Goal: Task Accomplishment & Management: Manage account settings

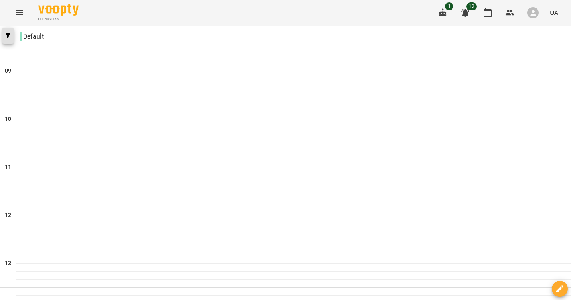
click at [11, 38] on button "button" at bounding box center [7, 36] width 11 height 16
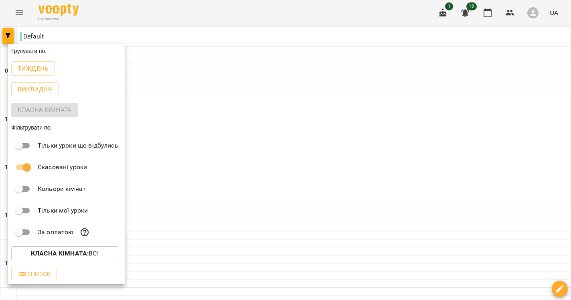
click at [17, 15] on div at bounding box center [285, 150] width 571 height 300
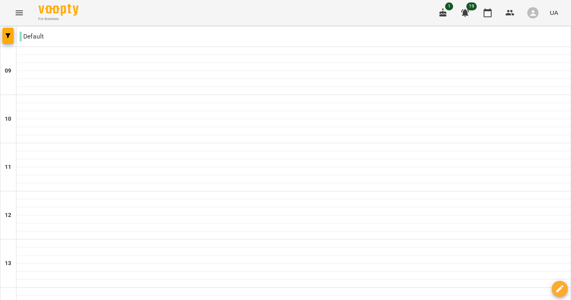
click at [17, 15] on div "Групувати по: Тиждень Викладач Класна кімната Фільтрувати по: Тільки уроки що в…" at bounding box center [285, 150] width 571 height 300
click at [17, 15] on icon "Menu" at bounding box center [19, 12] width 7 height 5
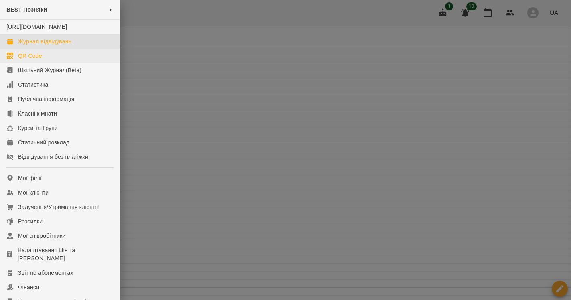
click at [28, 60] on div "QR Code" at bounding box center [30, 56] width 24 height 8
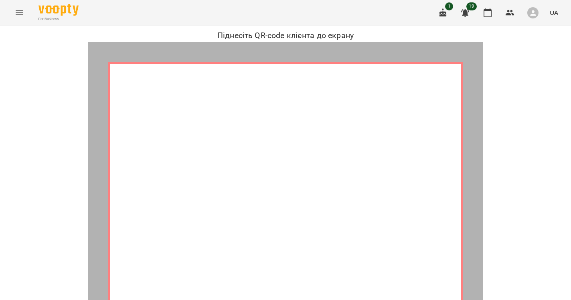
click at [20, 14] on icon "Menu" at bounding box center [19, 13] width 10 height 10
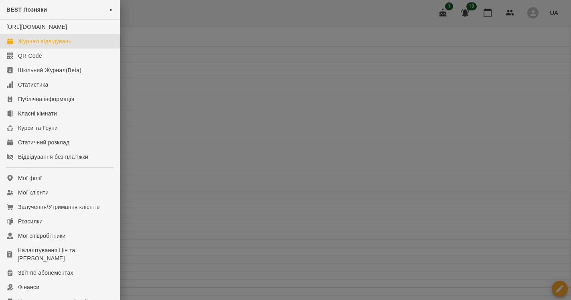
click at [146, 18] on div at bounding box center [285, 150] width 571 height 300
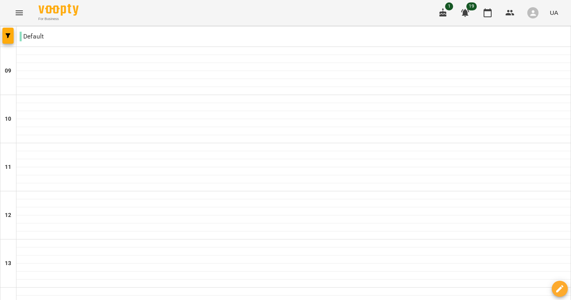
click at [23, 12] on icon "Menu" at bounding box center [19, 13] width 10 height 10
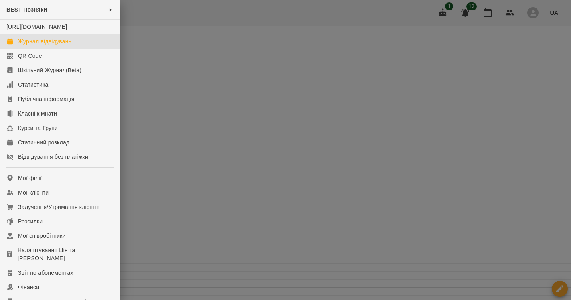
click at [195, 12] on div at bounding box center [285, 150] width 571 height 300
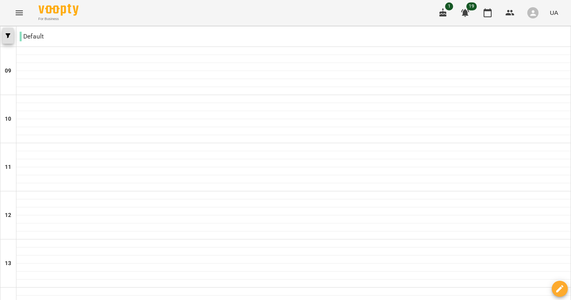
click at [7, 39] on button "button" at bounding box center [7, 36] width 11 height 16
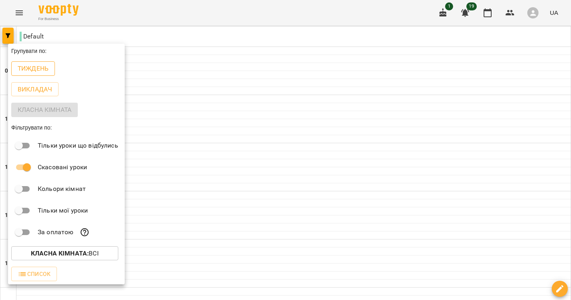
click at [37, 71] on p "Тиждень" at bounding box center [33, 69] width 31 height 10
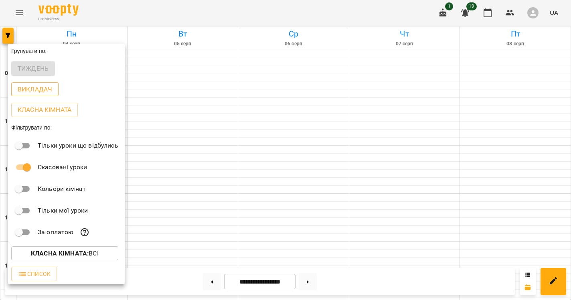
click at [34, 91] on p "Викладач" at bounding box center [35, 90] width 34 height 10
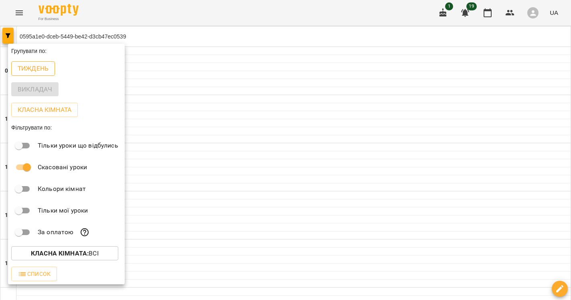
click at [24, 63] on button "Тиждень" at bounding box center [33, 68] width 44 height 14
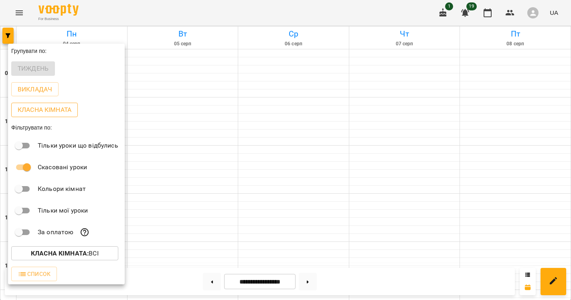
click at [41, 112] on p "Класна кімната" at bounding box center [45, 110] width 54 height 10
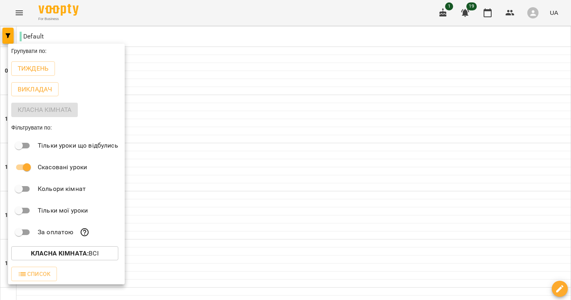
click at [203, 93] on div at bounding box center [285, 150] width 571 height 300
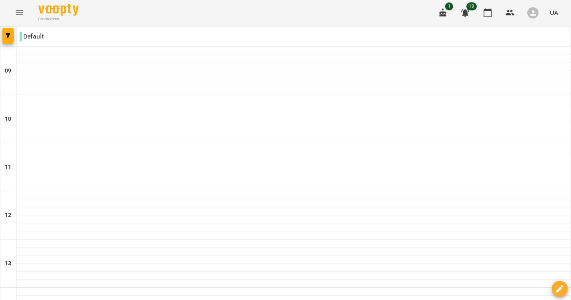
click at [561, 292] on icon "button" at bounding box center [560, 289] width 10 height 10
click at [10, 33] on button "button" at bounding box center [7, 36] width 11 height 16
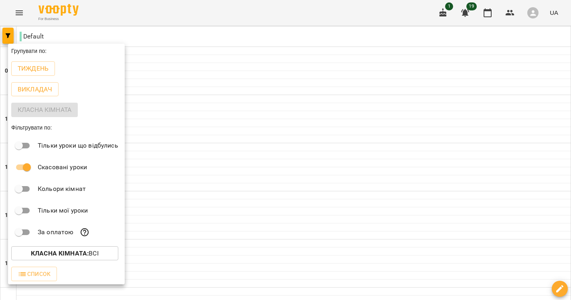
click at [62, 251] on b "Класна кімната :" at bounding box center [60, 253] width 58 height 8
click at [73, 253] on div at bounding box center [285, 150] width 571 height 300
click at [65, 106] on div "Класна кімната" at bounding box center [66, 109] width 117 height 21
click at [558, 289] on div at bounding box center [285, 150] width 571 height 300
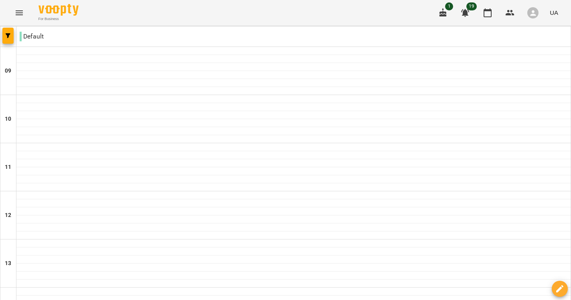
click at [558, 289] on icon "button" at bounding box center [560, 289] width 10 height 10
click at [22, 10] on icon "Menu" at bounding box center [19, 13] width 10 height 10
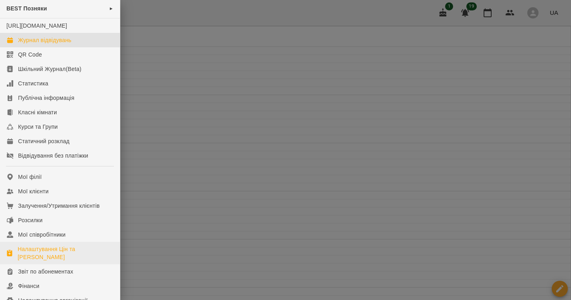
scroll to position [5, 0]
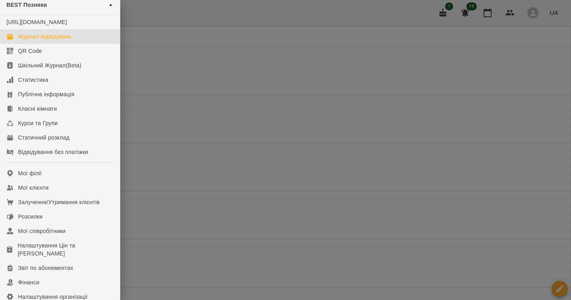
click at [175, 91] on div at bounding box center [285, 150] width 571 height 300
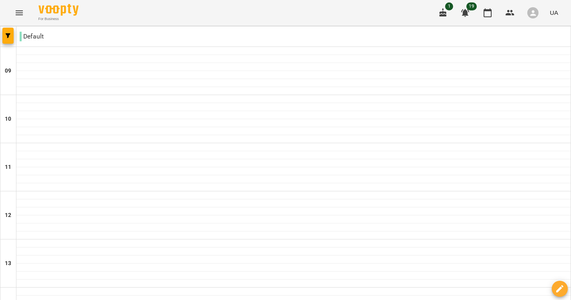
click at [19, 12] on icon "Menu" at bounding box center [19, 13] width 10 height 10
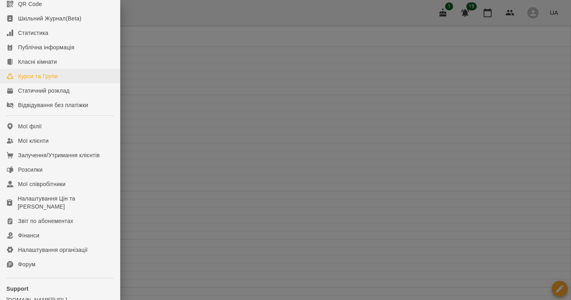
scroll to position [38, 0]
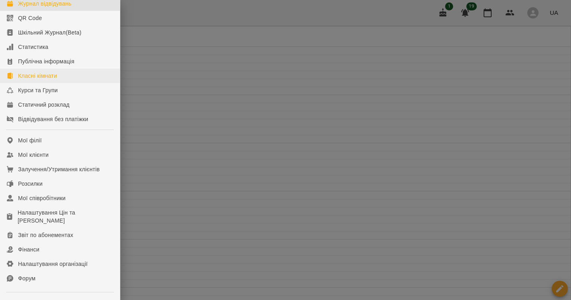
click at [49, 80] on div "Класні кімнати" at bounding box center [37, 76] width 39 height 8
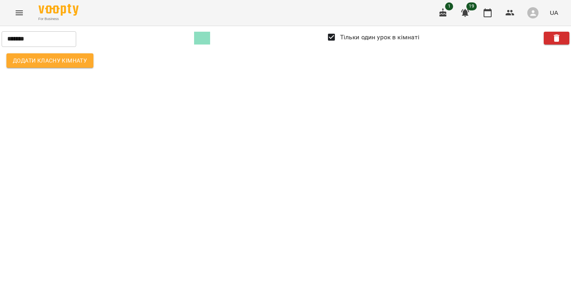
click at [12, 11] on button "Menu" at bounding box center [19, 12] width 19 height 19
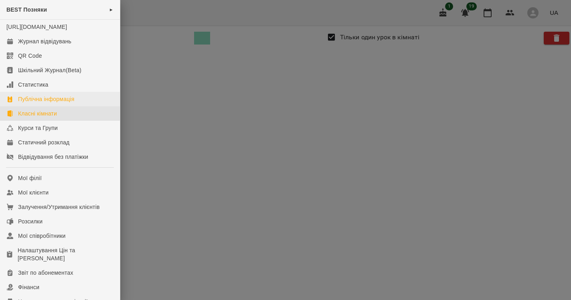
click at [65, 103] on div "Публічна інформація" at bounding box center [46, 99] width 56 height 8
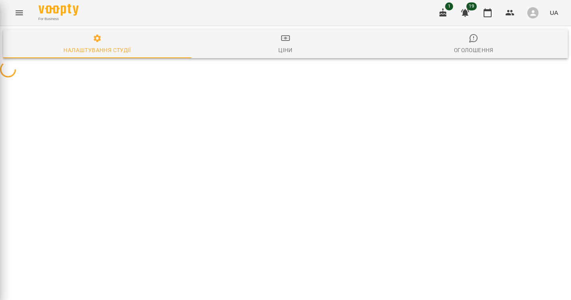
select select "**"
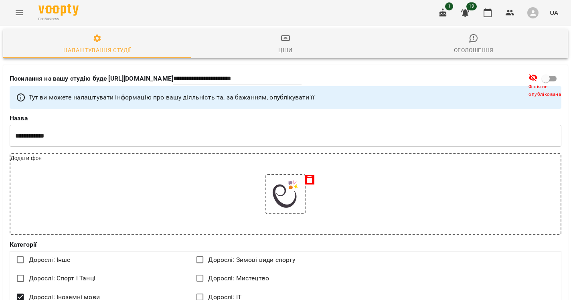
click at [27, 9] on button "Menu" at bounding box center [19, 12] width 19 height 19
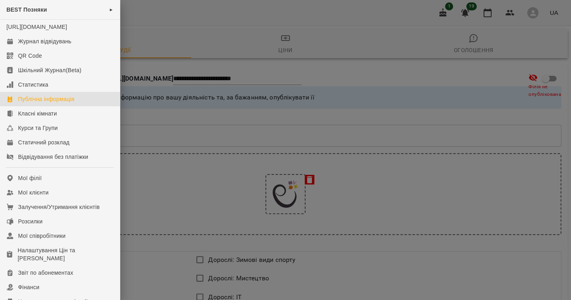
click at [183, 51] on div at bounding box center [285, 150] width 571 height 300
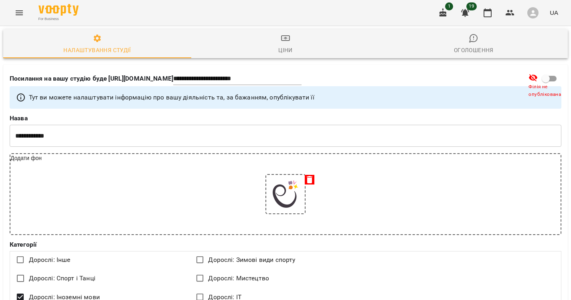
click at [25, 17] on button "Menu" at bounding box center [19, 12] width 19 height 19
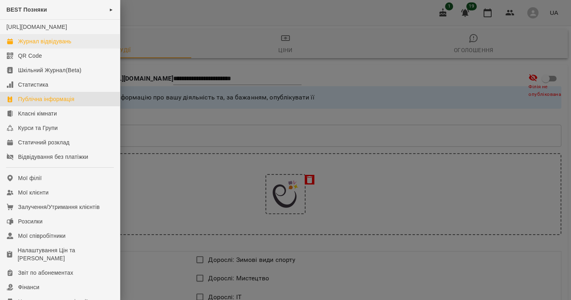
click at [38, 45] on div "Журнал відвідувань" at bounding box center [44, 41] width 53 height 8
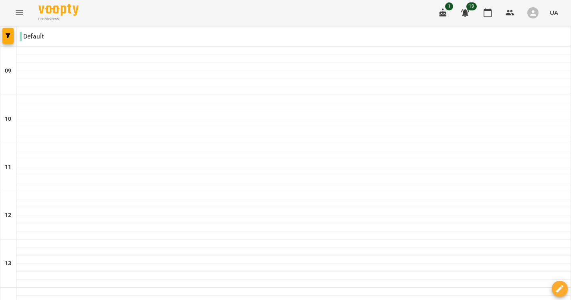
click at [16, 13] on icon "Menu" at bounding box center [19, 12] width 7 height 5
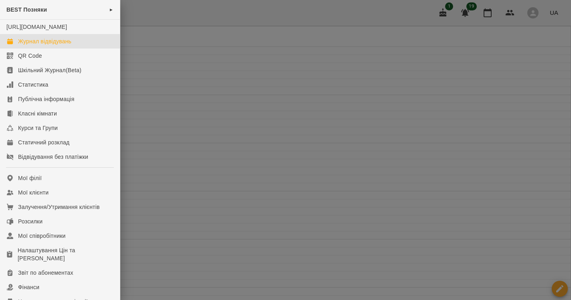
click at [214, 83] on div at bounding box center [285, 150] width 571 height 300
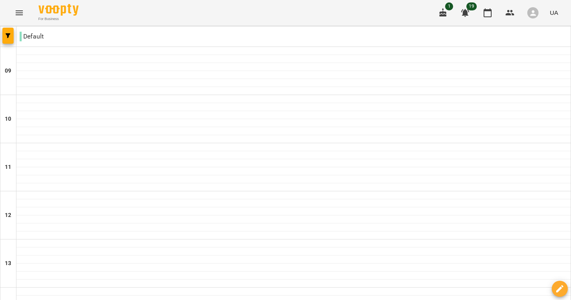
click at [6, 39] on button "button" at bounding box center [7, 36] width 11 height 16
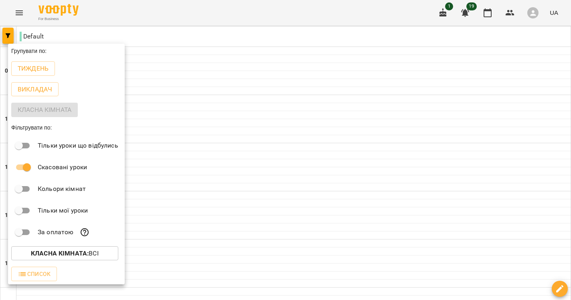
click at [243, 168] on div at bounding box center [285, 150] width 571 height 300
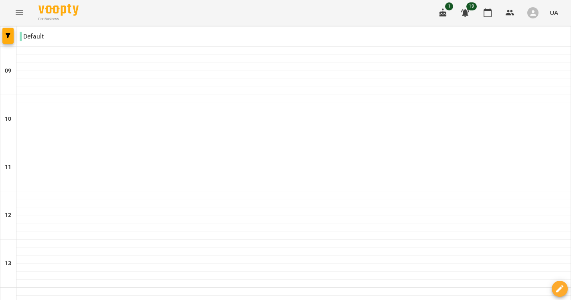
click at [14, 10] on button "Menu" at bounding box center [19, 12] width 19 height 19
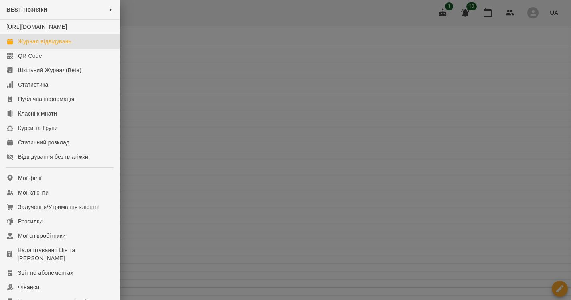
click at [199, 72] on div at bounding box center [285, 150] width 571 height 300
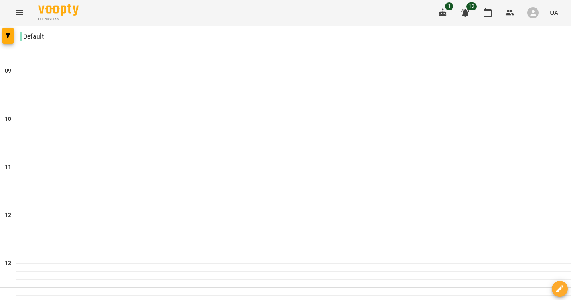
click at [21, 18] on button "Menu" at bounding box center [19, 12] width 19 height 19
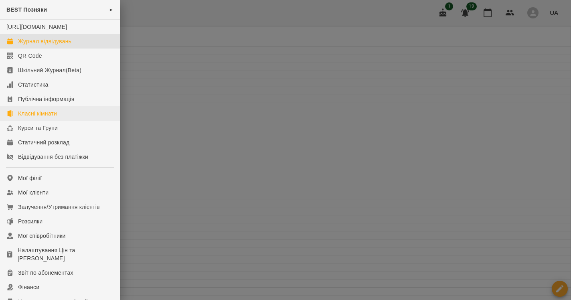
click at [28, 121] on link "Класні кімнати" at bounding box center [60, 113] width 120 height 14
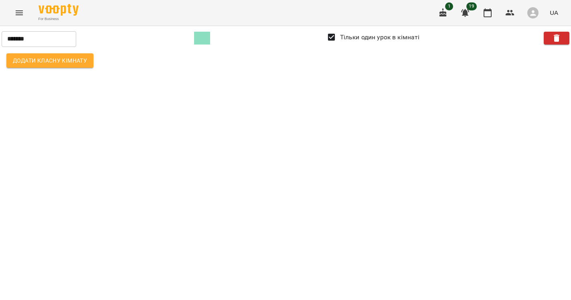
click at [8, 41] on input "*******" at bounding box center [39, 39] width 75 height 16
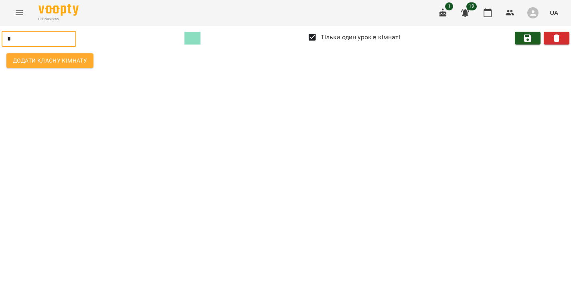
type input "*"
click at [533, 40] on span "button" at bounding box center [528, 38] width 18 height 10
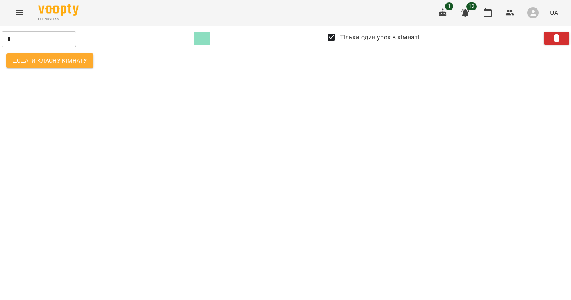
click at [49, 58] on span "Додати класну кімнату" at bounding box center [50, 61] width 74 height 10
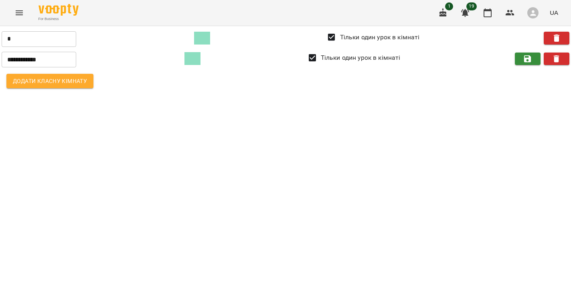
click at [49, 58] on input "**********" at bounding box center [39, 60] width 75 height 16
drag, startPoint x: 59, startPoint y: 59, endPoint x: -4, endPoint y: 59, distance: 62.6
click at [0, 59] on html "**********" at bounding box center [285, 47] width 571 height 95
type input "*"
click at [200, 57] on span at bounding box center [192, 58] width 16 height 13
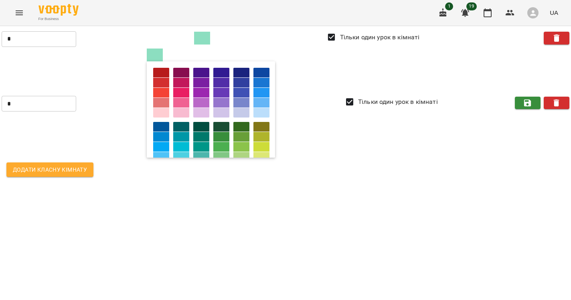
click at [189, 109] on div at bounding box center [181, 113] width 16 height 10
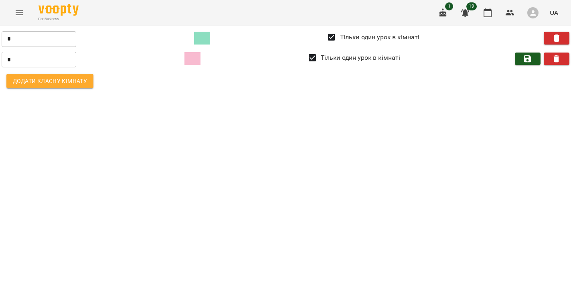
click at [530, 55] on icon "button" at bounding box center [528, 59] width 10 height 10
click at [33, 81] on span "Додати класну кімнату" at bounding box center [50, 81] width 74 height 10
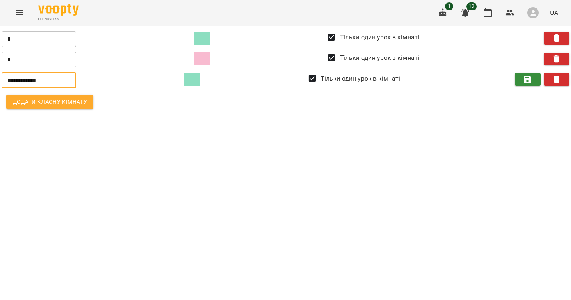
drag, startPoint x: 49, startPoint y: 80, endPoint x: -4, endPoint y: 76, distance: 53.9
click at [0, 76] on html "**********" at bounding box center [285, 57] width 571 height 115
type input "*"
click at [200, 79] on span at bounding box center [192, 79] width 16 height 13
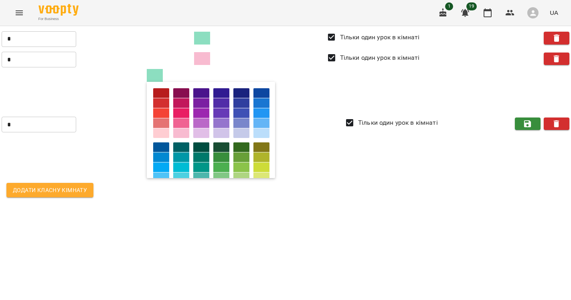
click at [265, 122] on div at bounding box center [261, 123] width 16 height 10
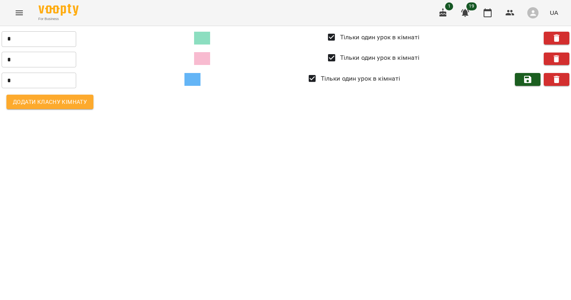
click at [526, 82] on icon "button" at bounding box center [527, 79] width 7 height 7
click at [28, 12] on button "Menu" at bounding box center [19, 12] width 19 height 19
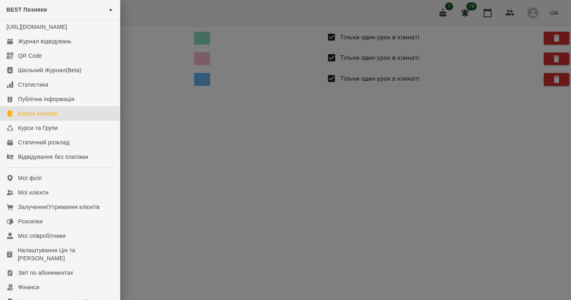
click at [174, 47] on div at bounding box center [285, 150] width 571 height 300
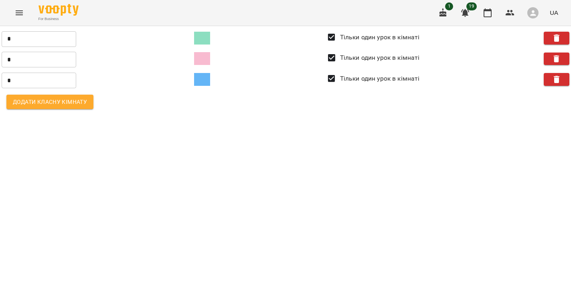
click at [19, 8] on icon "Menu" at bounding box center [19, 13] width 10 height 10
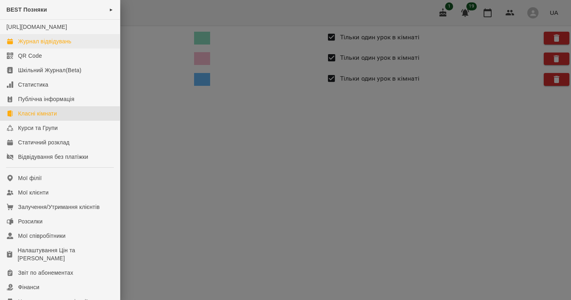
click at [22, 45] on div "Журнал відвідувань" at bounding box center [44, 41] width 53 height 8
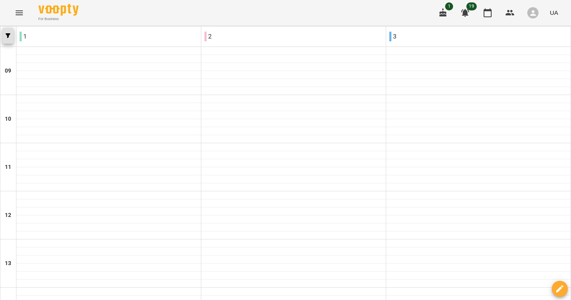
click at [8, 31] on button "button" at bounding box center [7, 36] width 11 height 16
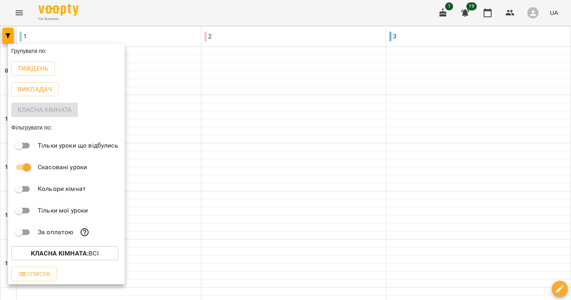
click at [224, 45] on div at bounding box center [285, 150] width 571 height 300
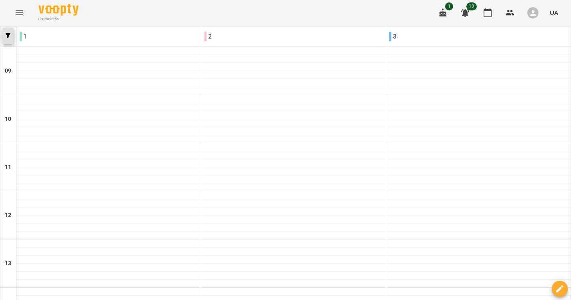
click at [3, 37] on span "button" at bounding box center [7, 35] width 11 height 5
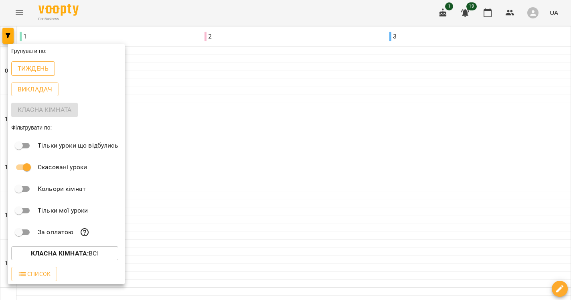
click at [33, 66] on p "Тиждень" at bounding box center [33, 69] width 31 height 10
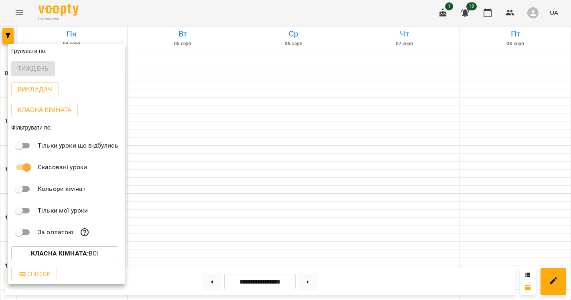
click at [263, 99] on div at bounding box center [285, 150] width 571 height 300
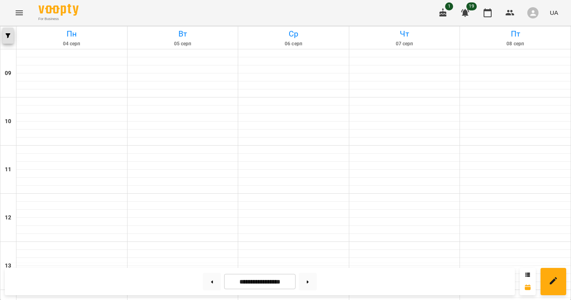
click at [5, 40] on button "button" at bounding box center [7, 36] width 11 height 16
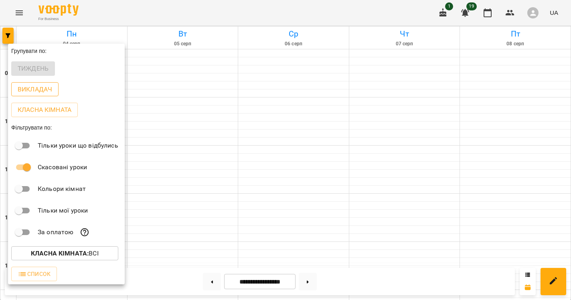
click at [37, 93] on p "Викладач" at bounding box center [35, 90] width 34 height 10
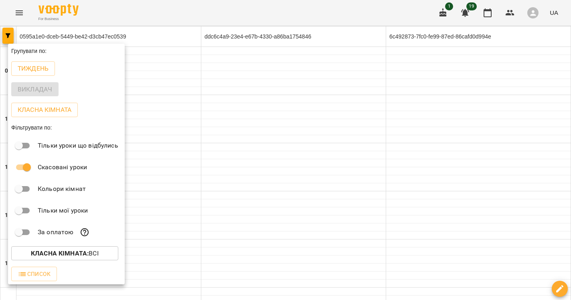
click at [260, 60] on div at bounding box center [285, 150] width 571 height 300
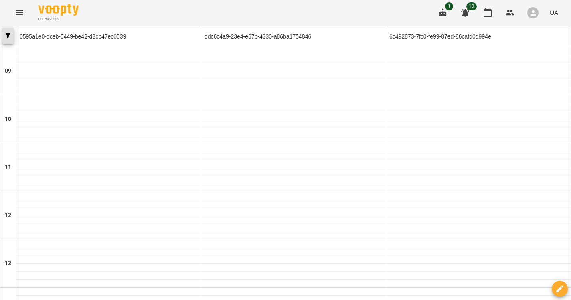
click at [7, 39] on button "button" at bounding box center [7, 36] width 11 height 16
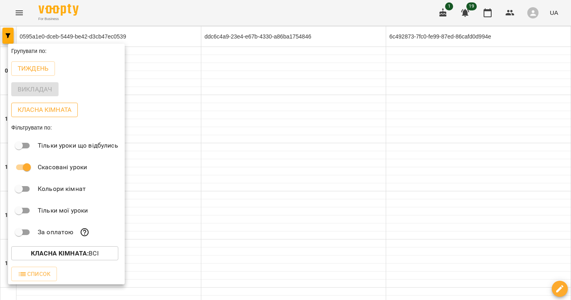
click at [33, 114] on p "Класна кімната" at bounding box center [45, 110] width 54 height 10
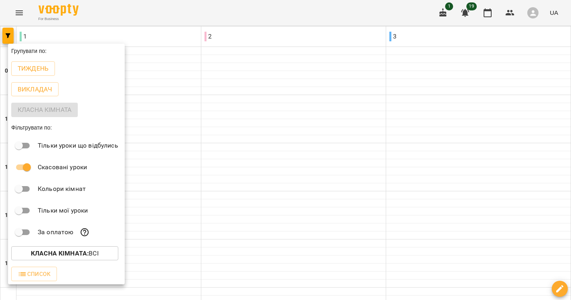
click at [213, 144] on div at bounding box center [285, 150] width 571 height 300
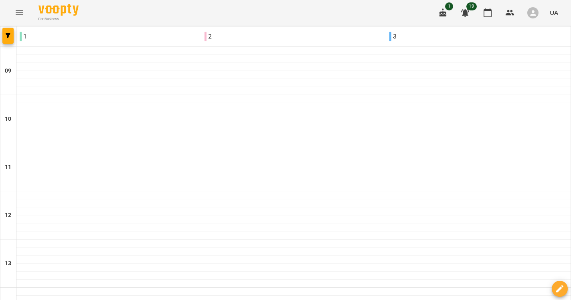
click at [444, 13] on icon "button" at bounding box center [442, 12] width 7 height 9
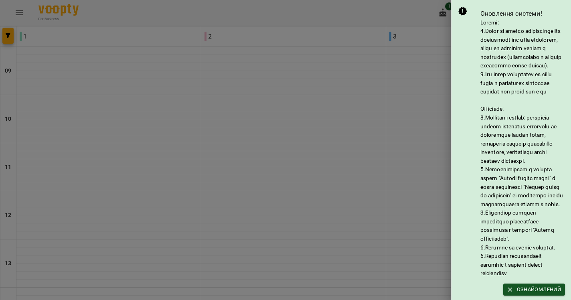
click at [444, 13] on div at bounding box center [285, 150] width 571 height 300
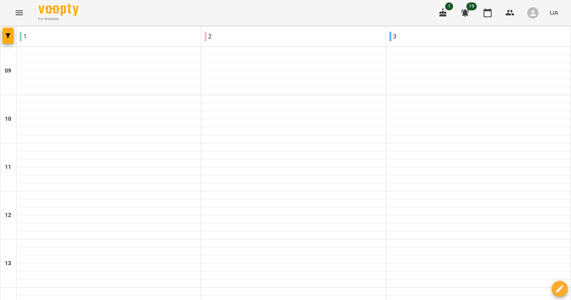
click at [448, 6] on span "1" at bounding box center [449, 6] width 8 height 8
click at [444, 13] on icon "button" at bounding box center [442, 12] width 7 height 9
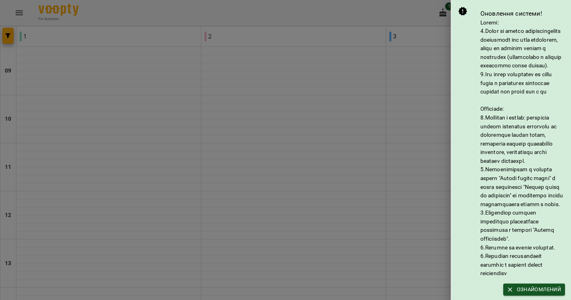
click at [406, 22] on div at bounding box center [285, 150] width 571 height 300
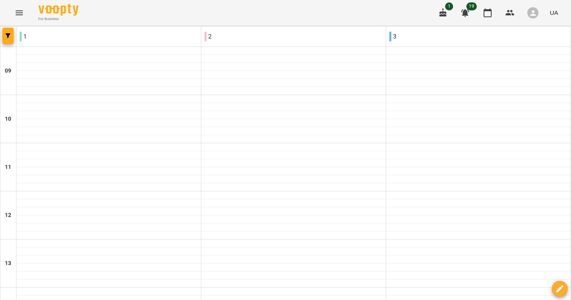
click at [462, 13] on icon "button" at bounding box center [465, 13] width 10 height 10
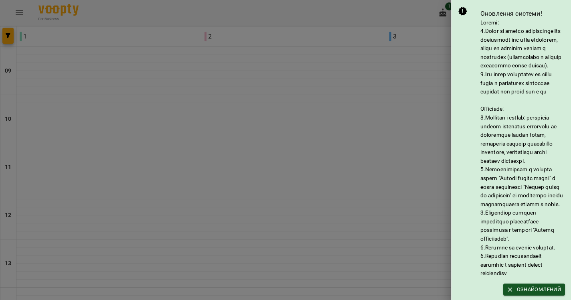
click at [421, 36] on div at bounding box center [285, 150] width 571 height 300
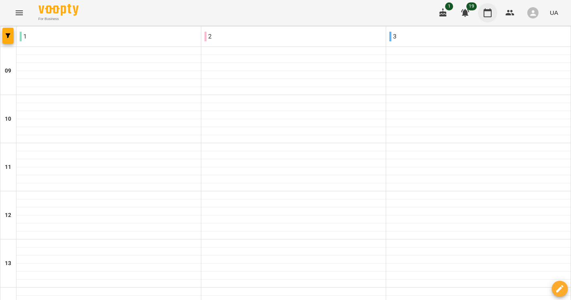
click at [490, 14] on icon "button" at bounding box center [488, 13] width 10 height 10
click at [512, 10] on icon "button" at bounding box center [510, 13] width 9 height 6
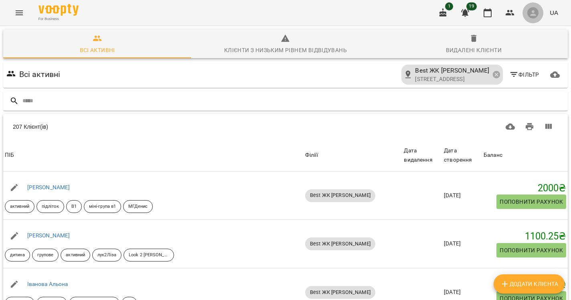
click at [537, 13] on icon "button" at bounding box center [533, 13] width 8 height 8
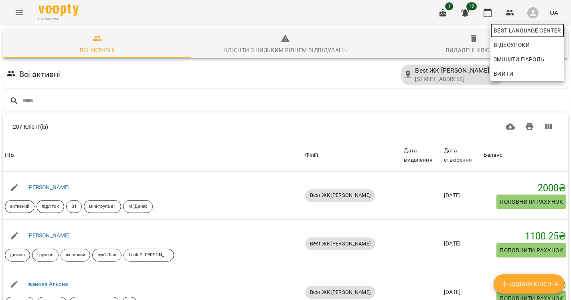
click at [524, 31] on span "Best Language Center" at bounding box center [527, 31] width 67 height 10
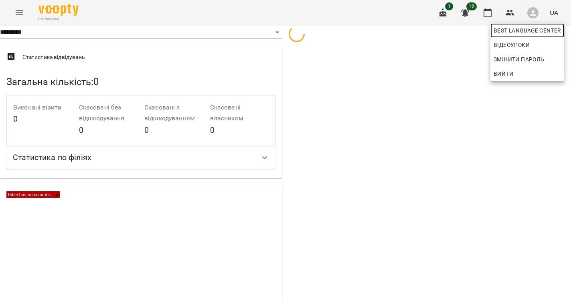
select select "**"
select select "**********"
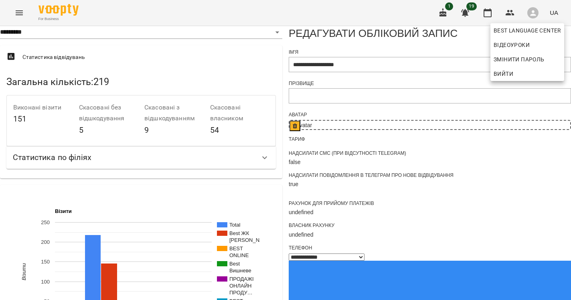
click at [430, 47] on div at bounding box center [285, 150] width 571 height 300
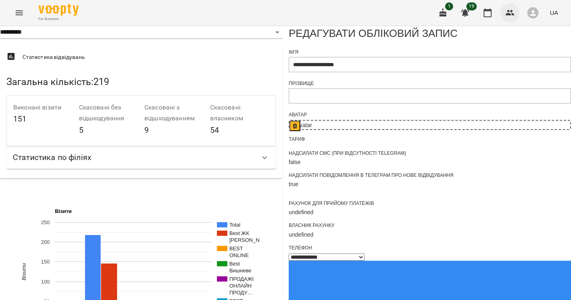
click at [508, 11] on icon "button" at bounding box center [510, 13] width 9 height 6
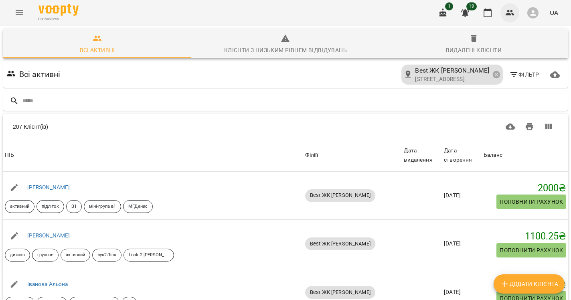
click at [508, 11] on icon "button" at bounding box center [510, 13] width 9 height 6
click at [530, 15] on icon "button" at bounding box center [533, 13] width 8 height 8
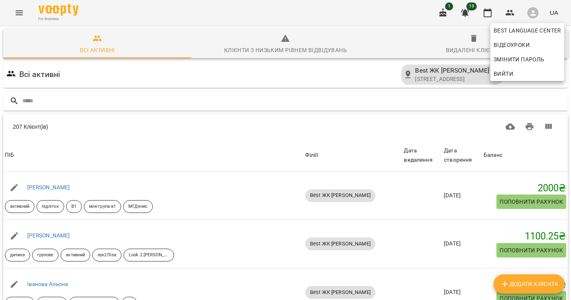
click at [283, 59] on div at bounding box center [285, 150] width 571 height 300
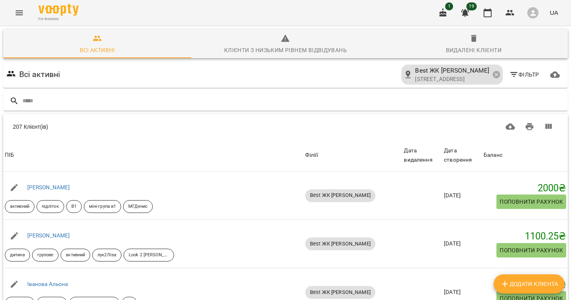
click at [15, 8] on icon "Menu" at bounding box center [19, 13] width 10 height 10
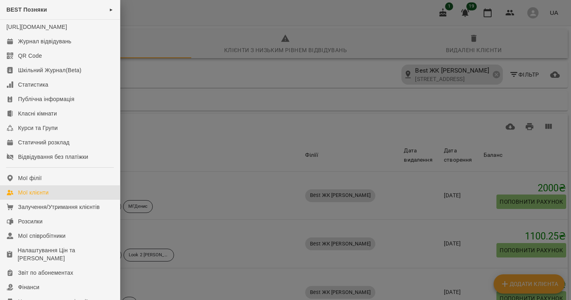
click at [144, 35] on div at bounding box center [285, 150] width 571 height 300
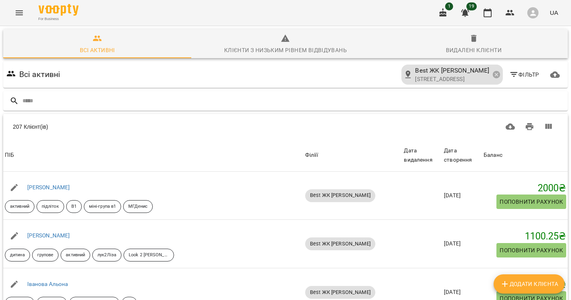
click at [17, 12] on icon "Menu" at bounding box center [19, 13] width 10 height 10
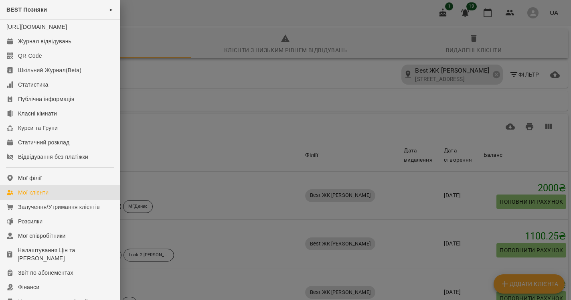
click at [173, 79] on div at bounding box center [285, 150] width 571 height 300
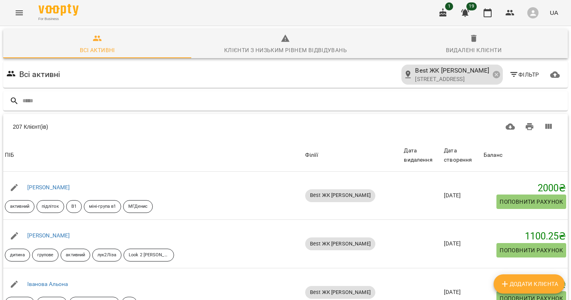
click at [16, 12] on icon "Menu" at bounding box center [19, 13] width 10 height 10
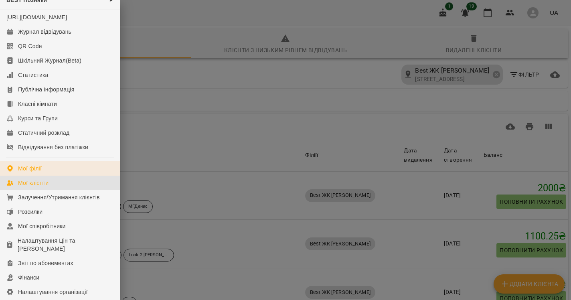
scroll to position [9, 0]
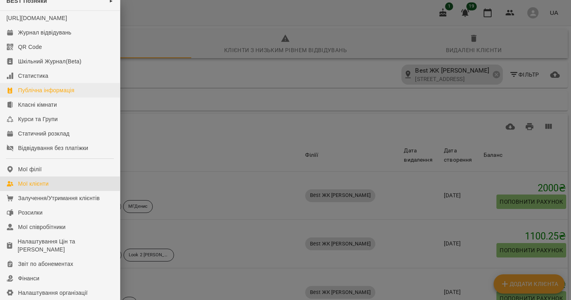
click at [33, 94] on div "Публічна інформація" at bounding box center [46, 90] width 56 height 8
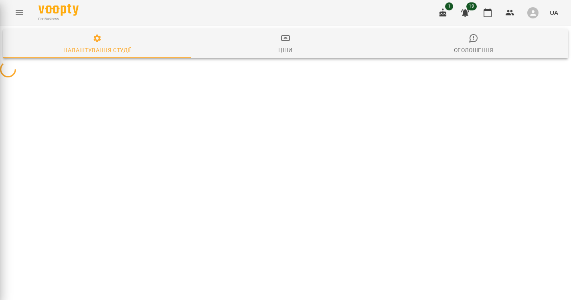
select select "**"
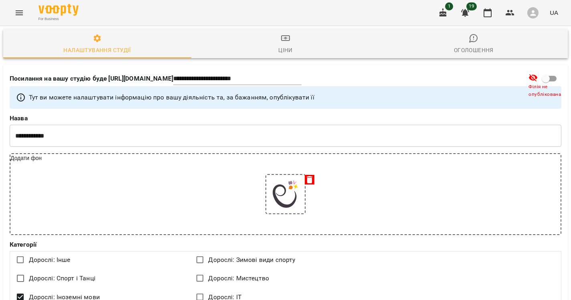
scroll to position [711, 0]
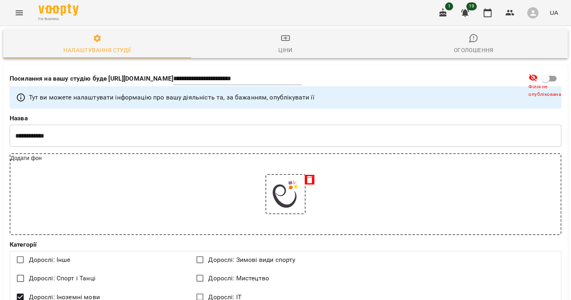
drag, startPoint x: 48, startPoint y: 113, endPoint x: 66, endPoint y: 115, distance: 18.2
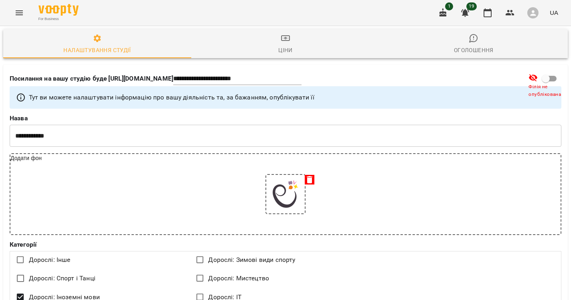
scroll to position [0, 0]
click at [18, 11] on icon "Menu" at bounding box center [19, 12] width 7 height 5
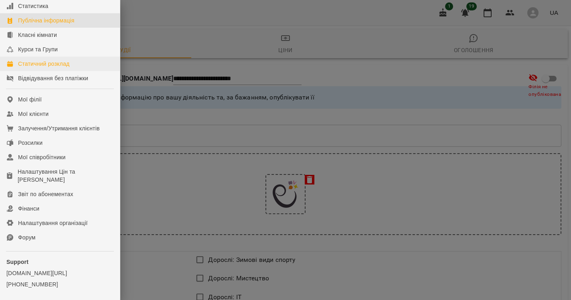
scroll to position [81, 0]
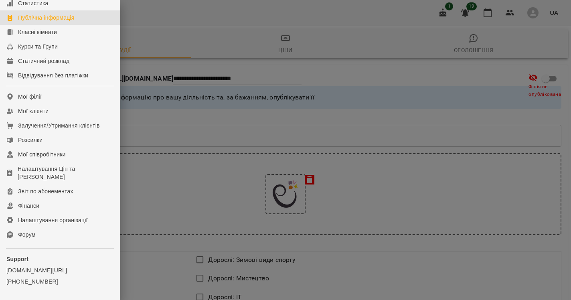
click at [220, 88] on div at bounding box center [285, 150] width 571 height 300
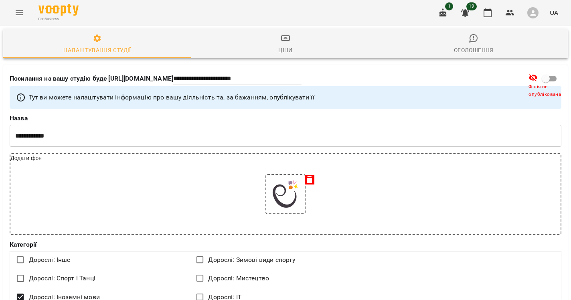
click at [287, 42] on icon "button" at bounding box center [286, 38] width 10 height 10
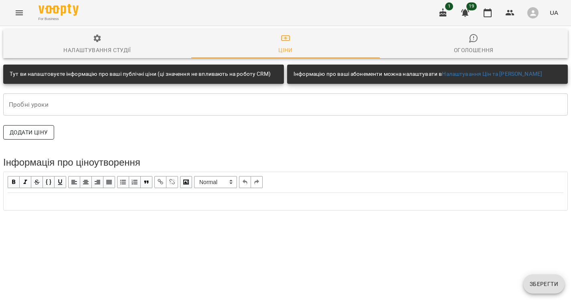
click at [28, 131] on span "Додати ціну" at bounding box center [29, 133] width 38 height 10
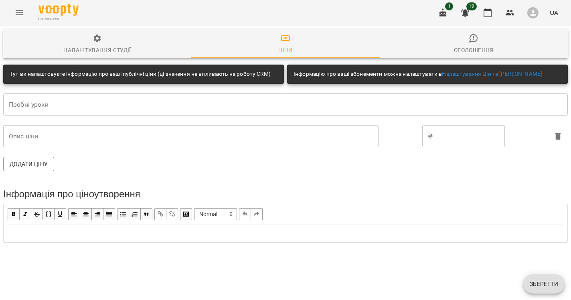
click at [176, 129] on div "* Опис ціни" at bounding box center [190, 136] width 375 height 22
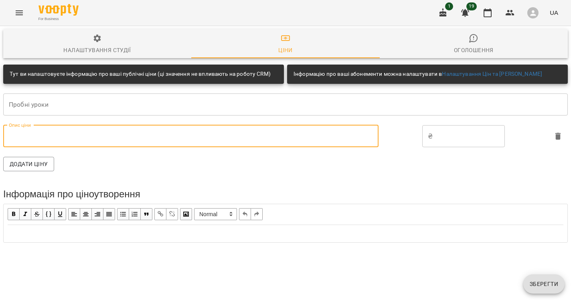
click at [161, 168] on div "Додати ціну" at bounding box center [285, 164] width 574 height 24
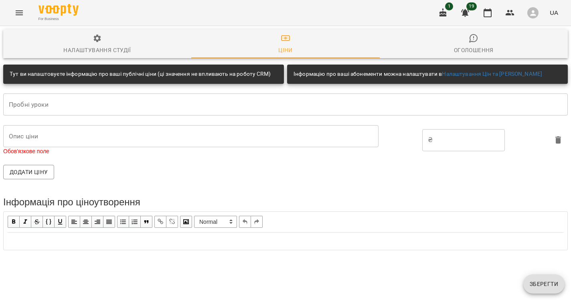
click at [23, 15] on icon "Menu" at bounding box center [19, 13] width 10 height 10
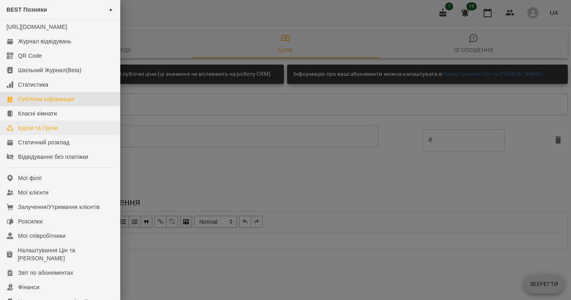
click at [34, 132] on div "Курси та Групи" at bounding box center [38, 128] width 40 height 8
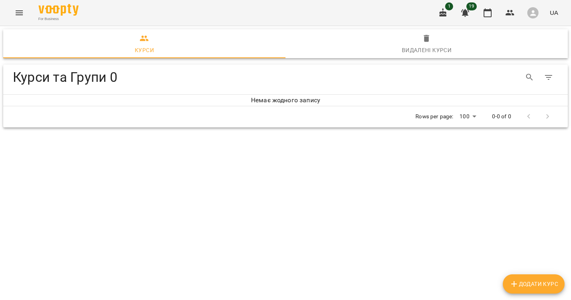
click at [18, 14] on icon "Menu" at bounding box center [19, 13] width 10 height 10
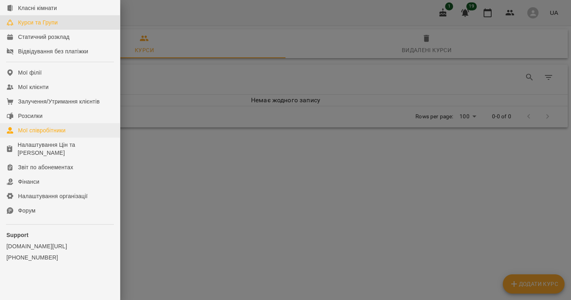
scroll to position [109, 0]
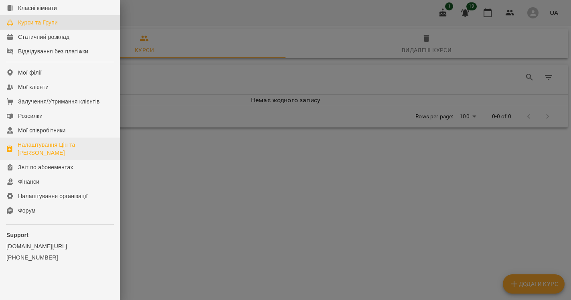
click at [34, 152] on div "Налаштування Цін та [PERSON_NAME]" at bounding box center [66, 149] width 96 height 16
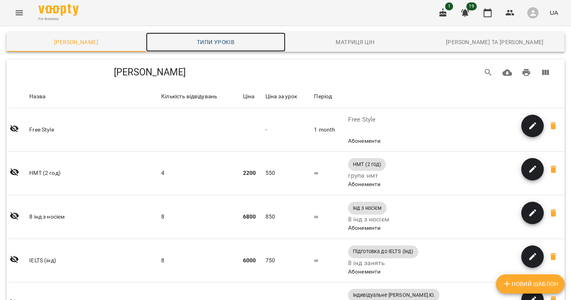
click at [229, 34] on link "Типи уроків" at bounding box center [216, 41] width 140 height 19
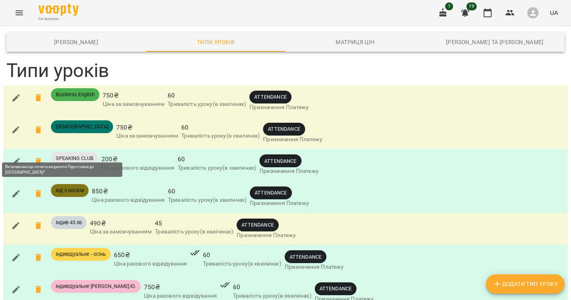
scroll to position [552, 0]
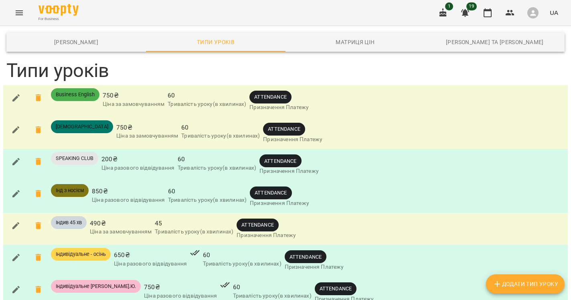
drag, startPoint x: 54, startPoint y: 112, endPoint x: 120, endPoint y: 111, distance: 66.6
drag, startPoint x: 135, startPoint y: 112, endPoint x: 121, endPoint y: 112, distance: 13.6
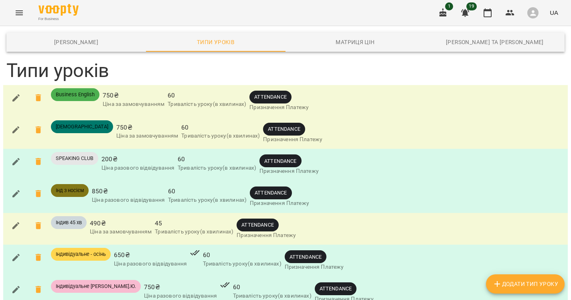
drag, startPoint x: 144, startPoint y: 110, endPoint x: 114, endPoint y: 109, distance: 29.7
drag, startPoint x: 53, startPoint y: 238, endPoint x: 102, endPoint y: 236, distance: 49.0
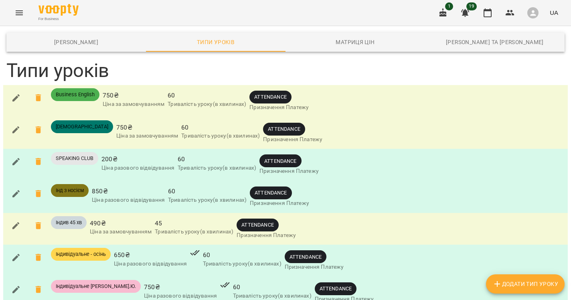
drag, startPoint x: 124, startPoint y: 235, endPoint x: 106, endPoint y: 233, distance: 18.5
drag, startPoint x: 193, startPoint y: 238, endPoint x: 211, endPoint y: 237, distance: 18.5
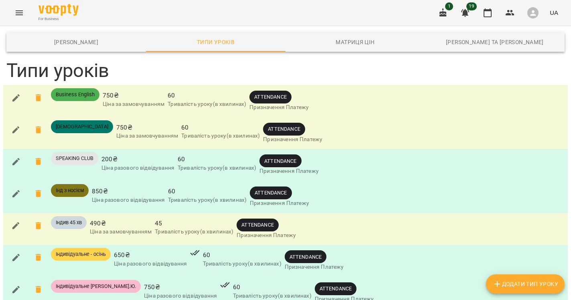
scroll to position [0, 0]
click at [86, 41] on span "[PERSON_NAME]" at bounding box center [76, 42] width 130 height 10
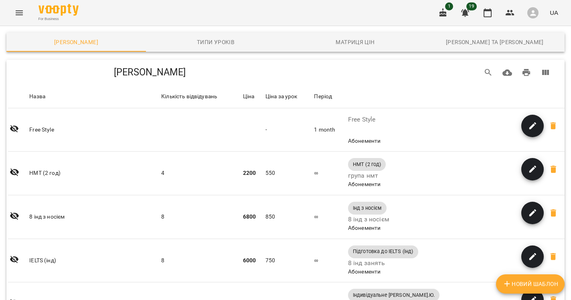
click at [519, 281] on span "Новий Шаблон" at bounding box center [530, 284] width 56 height 10
select select "*****"
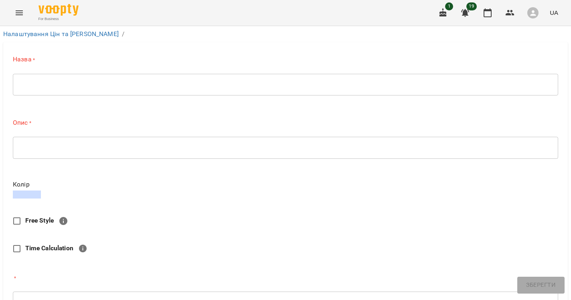
click at [150, 82] on textarea at bounding box center [285, 84] width 534 height 7
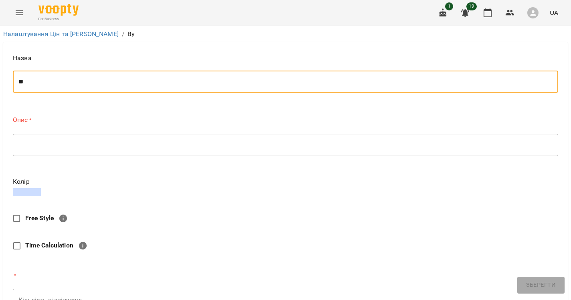
type textarea "*"
type textarea "**********"
click at [109, 154] on div "* ​" at bounding box center [285, 145] width 545 height 22
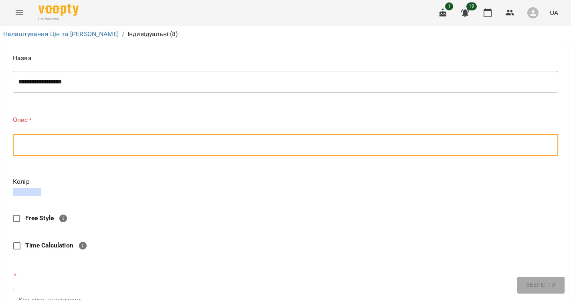
scroll to position [22, 0]
click at [105, 134] on div "* ​" at bounding box center [285, 145] width 545 height 22
click at [30, 188] on span at bounding box center [27, 192] width 28 height 8
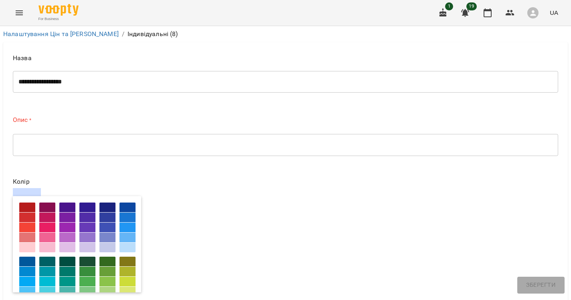
click at [187, 178] on div "Колір" at bounding box center [285, 235] width 545 height 114
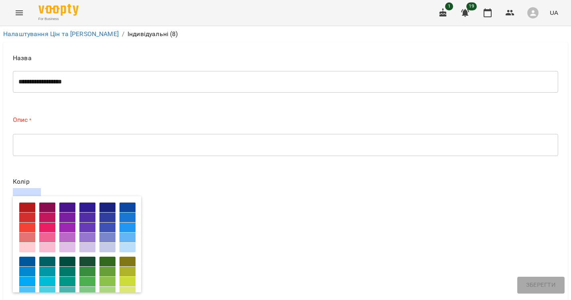
click at [35, 188] on span at bounding box center [27, 192] width 28 height 8
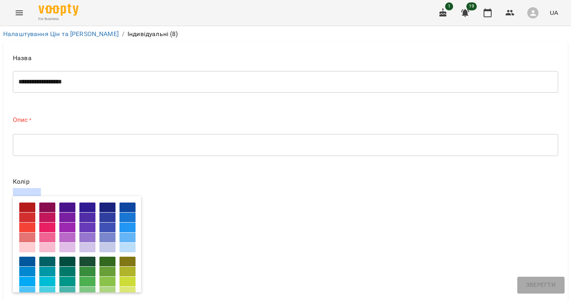
click at [87, 213] on div at bounding box center [87, 218] width 16 height 10
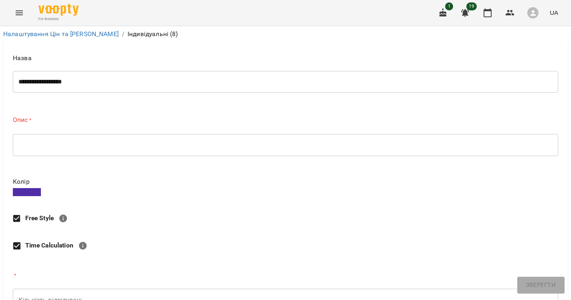
scroll to position [128, 0]
click at [73, 289] on input "Кількість відвідувань" at bounding box center [285, 300] width 545 height 22
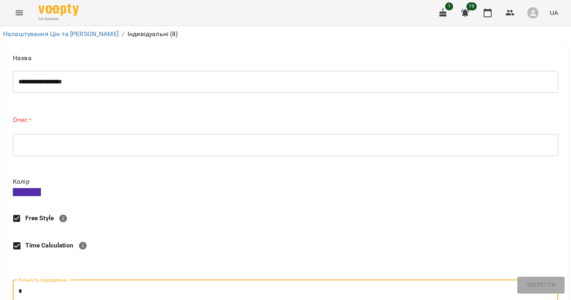
type input "*"
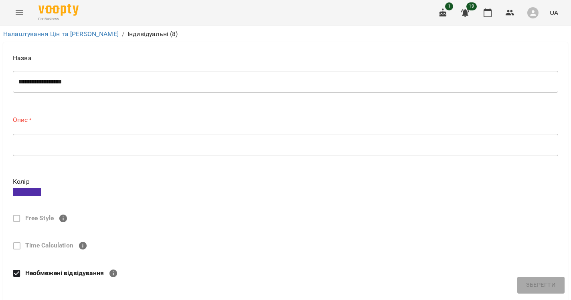
scroll to position [52, 0]
click at [59, 289] on input "Кількість відвідувань" at bounding box center [285, 300] width 545 height 22
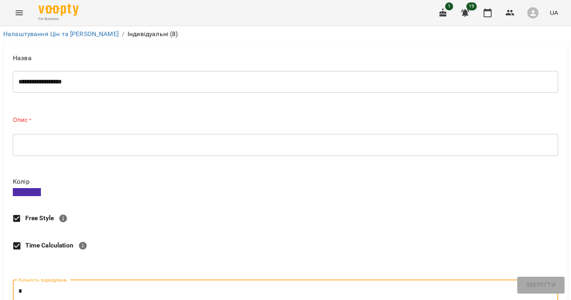
scroll to position [185, 0]
type input "*"
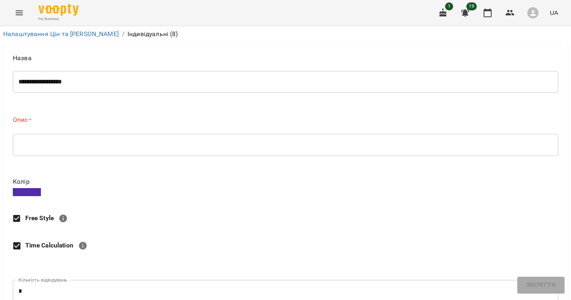
type input "****"
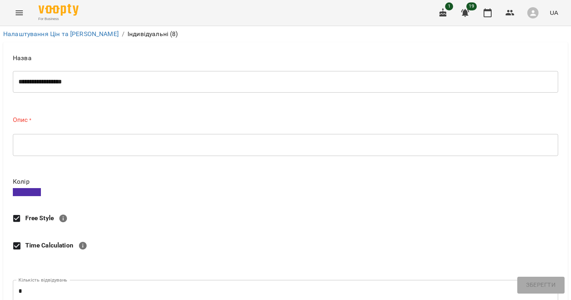
type input "**"
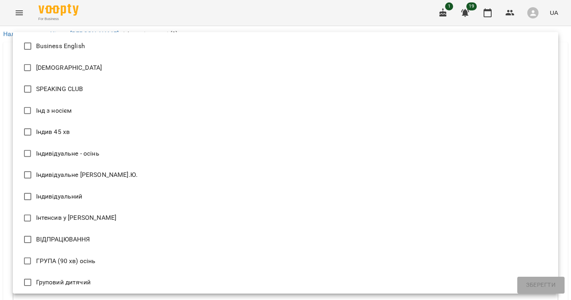
click at [10, 191] on div at bounding box center [285, 150] width 571 height 300
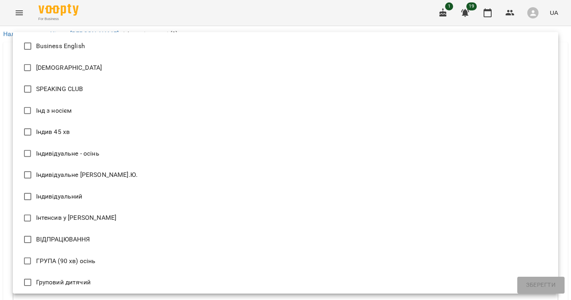
click at [6, 190] on div at bounding box center [285, 150] width 571 height 300
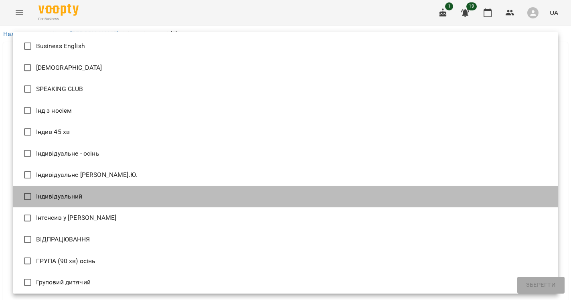
click at [77, 201] on li "Індивідуальний" at bounding box center [285, 197] width 545 height 22
type input "**********"
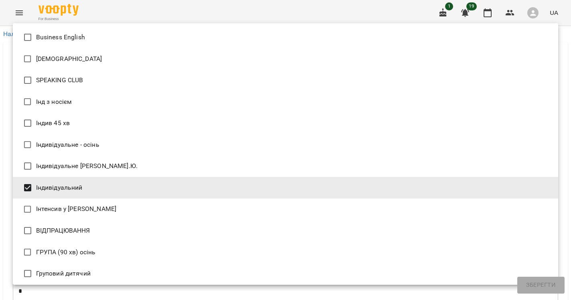
click at [5, 225] on div at bounding box center [285, 150] width 571 height 300
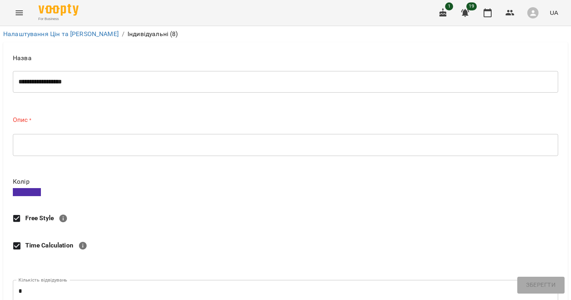
scroll to position [387, 0]
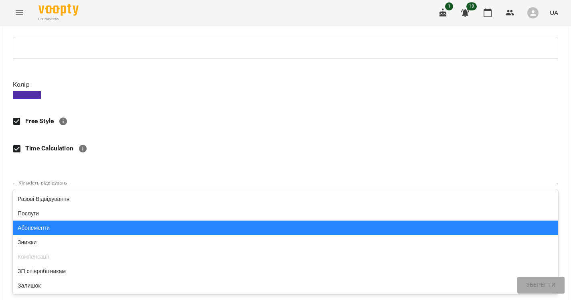
click at [55, 229] on div "Абонементи" at bounding box center [285, 228] width 545 height 14
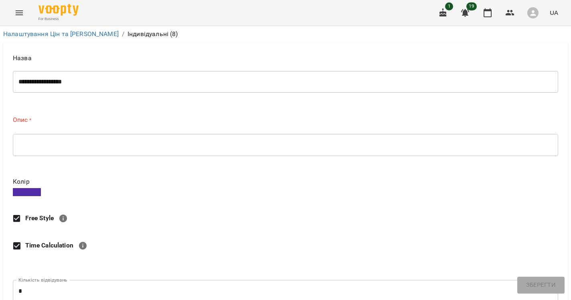
scroll to position [0, 0]
click at [83, 144] on textarea at bounding box center [285, 144] width 534 height 7
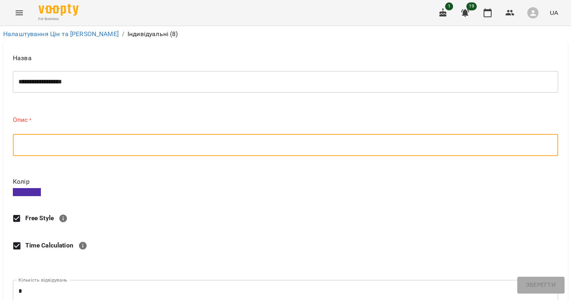
click at [74, 146] on textarea at bounding box center [285, 144] width 534 height 7
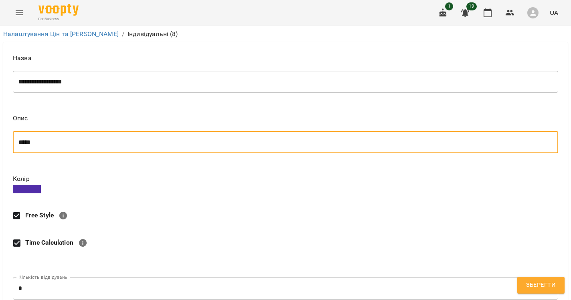
type textarea "******"
click at [28, 139] on textarea "******" at bounding box center [285, 142] width 534 height 7
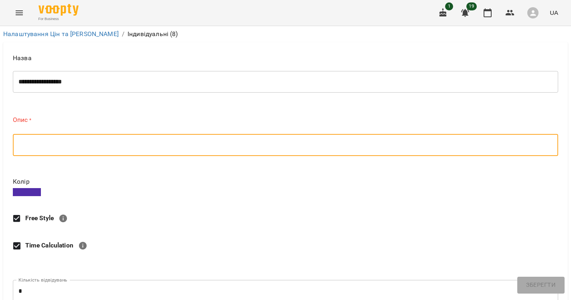
click at [23, 17] on icon "Menu" at bounding box center [19, 13] width 10 height 10
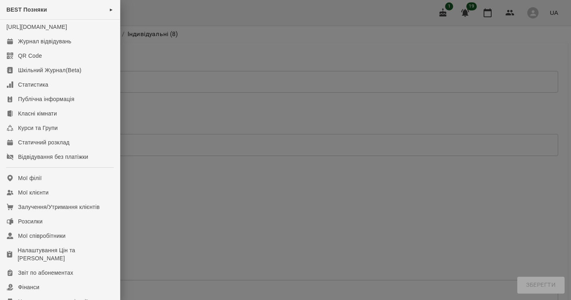
click at [174, 118] on div at bounding box center [285, 150] width 571 height 300
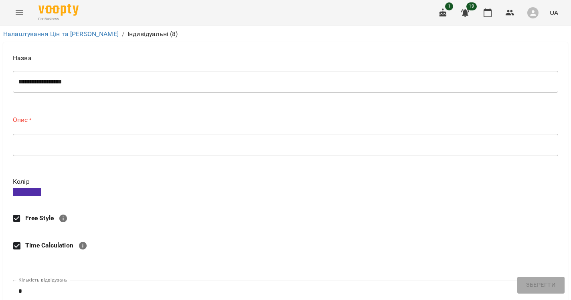
click at [21, 6] on button "Menu" at bounding box center [19, 12] width 19 height 19
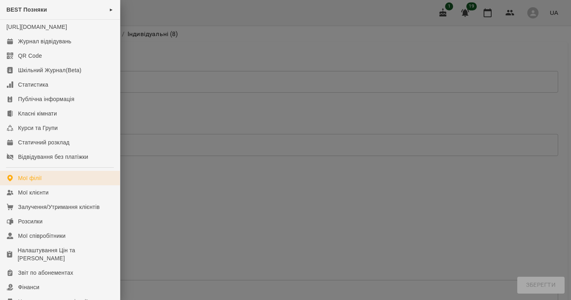
scroll to position [13, 0]
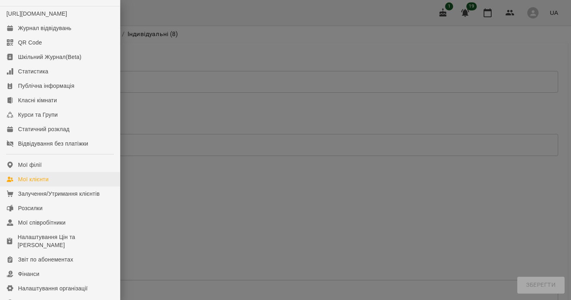
click at [45, 183] on div "Мої клієнти" at bounding box center [33, 179] width 30 height 8
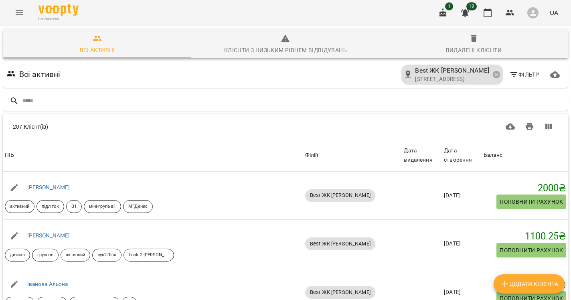
click at [518, 289] on button "Додати клієнта" at bounding box center [529, 283] width 71 height 19
select select "**"
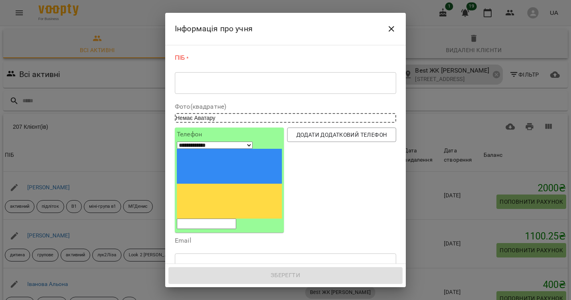
click at [392, 25] on icon "Close" at bounding box center [392, 29] width 10 height 10
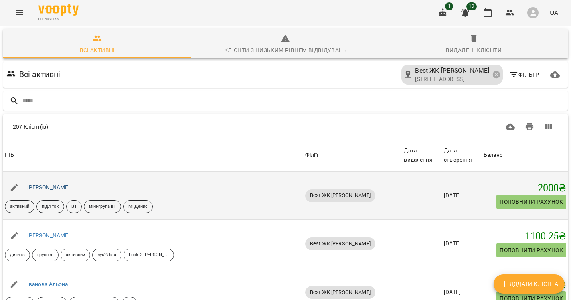
click at [42, 187] on link "[PERSON_NAME]" at bounding box center [48, 187] width 43 height 6
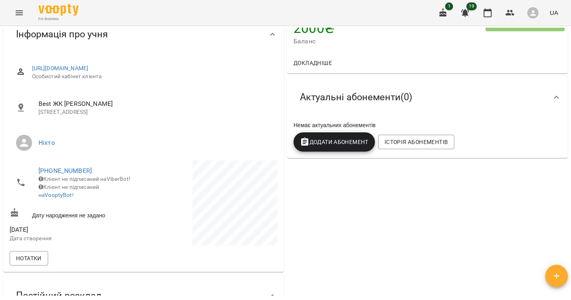
scroll to position [77, 0]
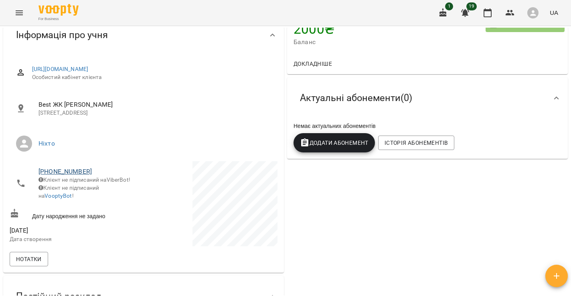
click at [65, 171] on link "[PHONE_NUMBER]" at bounding box center [64, 172] width 53 height 8
click at [101, 186] on img at bounding box center [98, 186] width 12 height 12
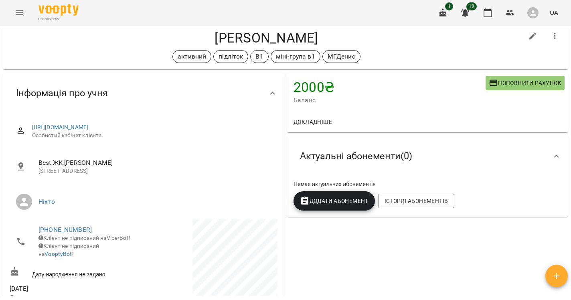
scroll to position [15, 0]
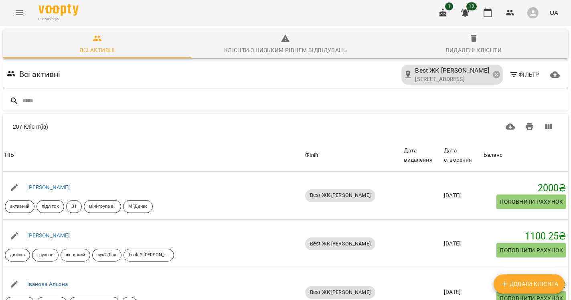
click at [520, 284] on span "Додати клієнта" at bounding box center [529, 284] width 58 height 10
select select "**"
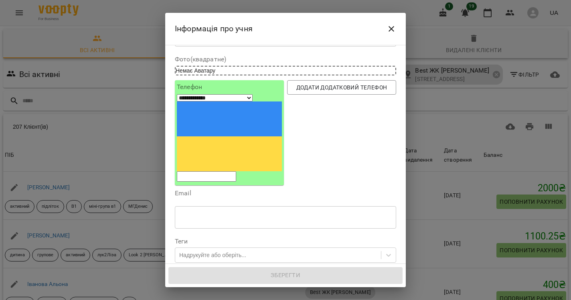
scroll to position [47, 0]
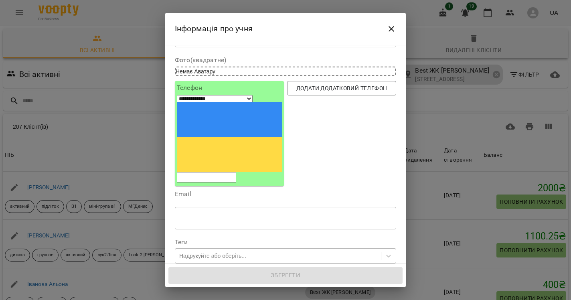
click at [264, 249] on div "Надрукуйте або оберіть..." at bounding box center [278, 255] width 206 height 13
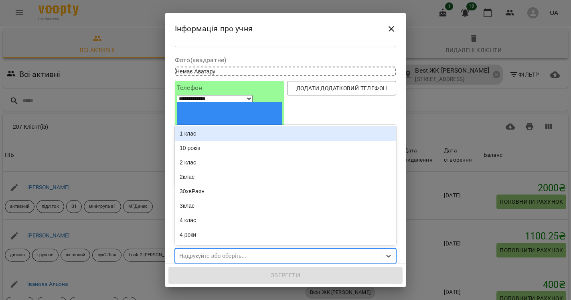
click at [264, 249] on div "Надрукуйте або оберіть..." at bounding box center [278, 255] width 206 height 13
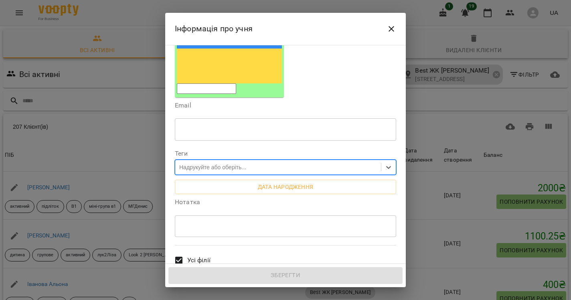
scroll to position [142, 0]
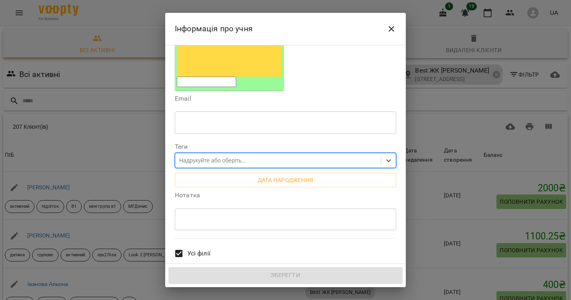
click at [252, 208] on div "* ​" at bounding box center [285, 219] width 221 height 22
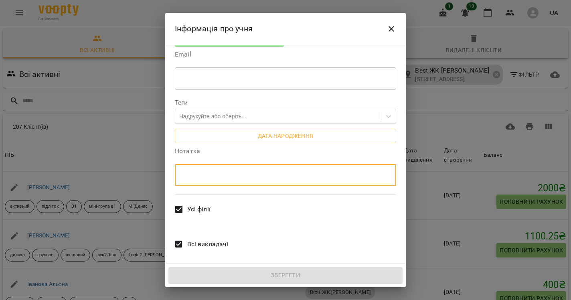
scroll to position [186, 0]
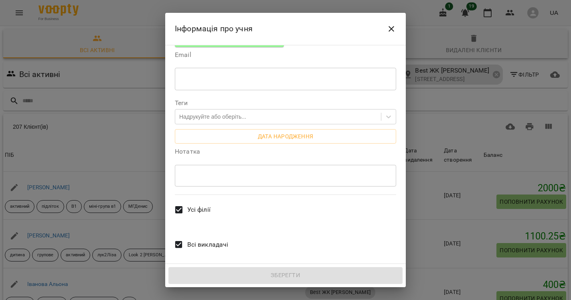
click at [188, 205] on span "Усі філії" at bounding box center [198, 210] width 23 height 10
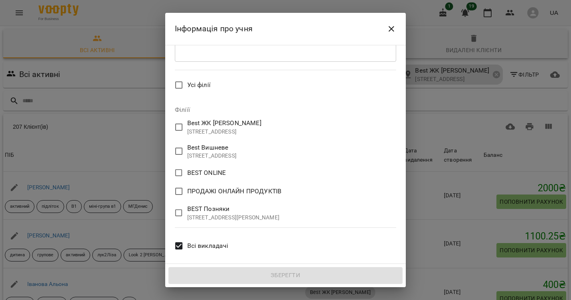
scroll to position [310, 0]
click at [243, 276] on div "**********" at bounding box center [285, 293] width 213 height 35
click at [389, 25] on icon "Close" at bounding box center [392, 29] width 10 height 10
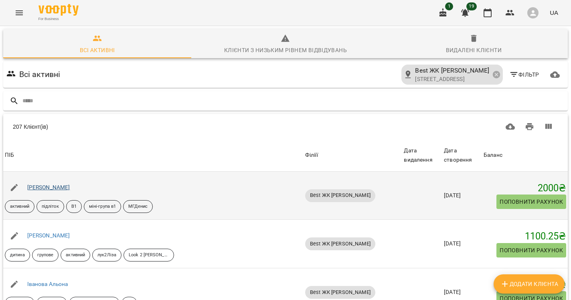
click at [69, 190] on link "[PERSON_NAME]" at bounding box center [48, 187] width 43 height 6
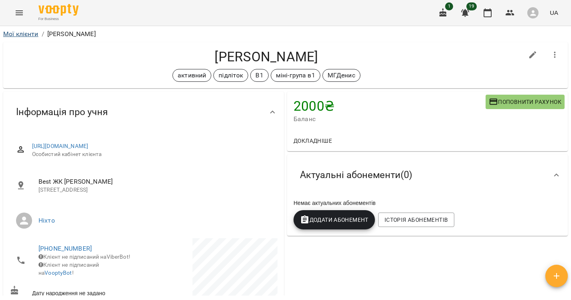
click at [17, 37] on link "Мої клієнти" at bounding box center [20, 34] width 35 height 8
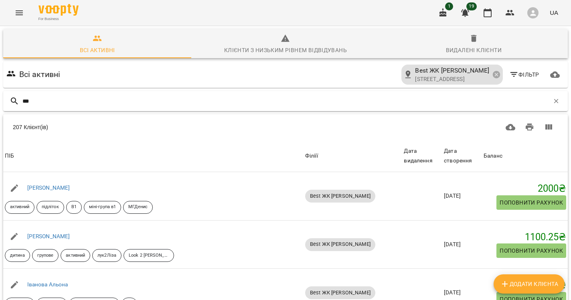
type input "****"
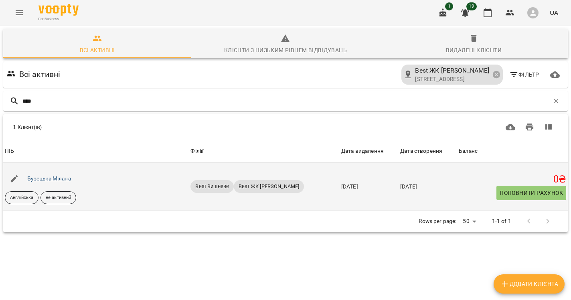
click at [50, 178] on link "Бузецька Мілана" at bounding box center [49, 178] width 44 height 6
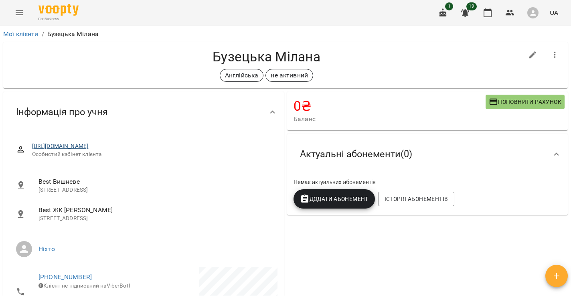
click at [89, 145] on link "[URL][DOMAIN_NAME]" at bounding box center [60, 146] width 57 height 6
click at [23, 14] on icon "Menu" at bounding box center [19, 13] width 10 height 10
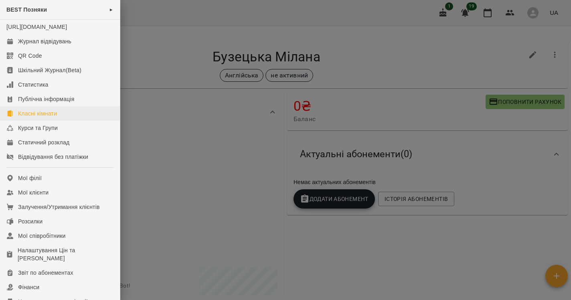
click at [45, 117] on div "Класні кімнати" at bounding box center [37, 113] width 39 height 8
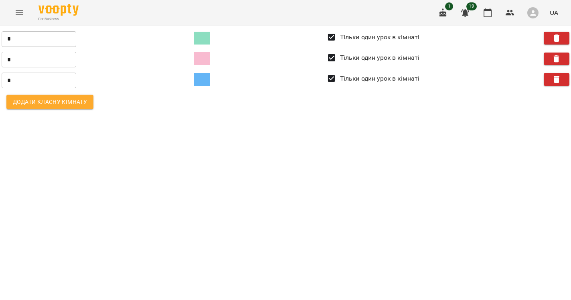
click at [35, 107] on button "Додати класну кімнату" at bounding box center [49, 102] width 87 height 14
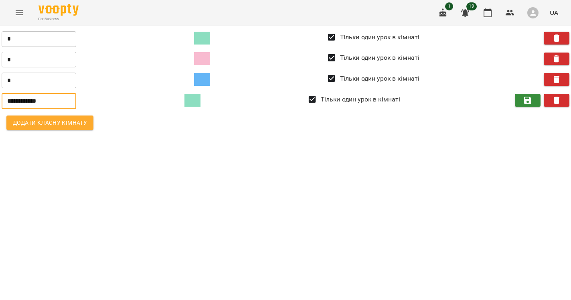
drag, startPoint x: 61, startPoint y: 104, endPoint x: 0, endPoint y: 103, distance: 60.6
click at [0, 103] on div "**********" at bounding box center [285, 81] width 581 height 120
type input "******"
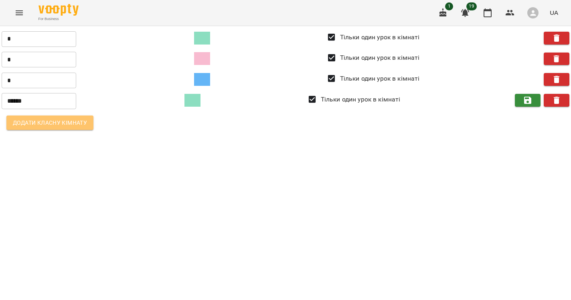
click at [41, 120] on span "Додати класну кімнату" at bounding box center [50, 123] width 74 height 10
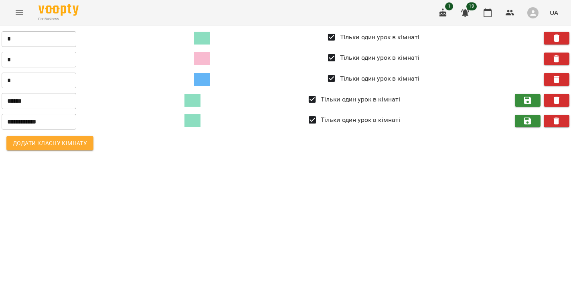
click at [153, 95] on div "****** ​ Тільки один урок в кімнаті" at bounding box center [286, 100] width 568 height 21
click at [14, 7] on button "Menu" at bounding box center [19, 12] width 19 height 19
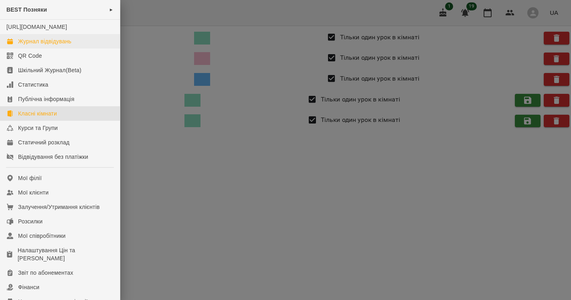
click at [31, 45] on div "Журнал відвідувань" at bounding box center [44, 41] width 53 height 8
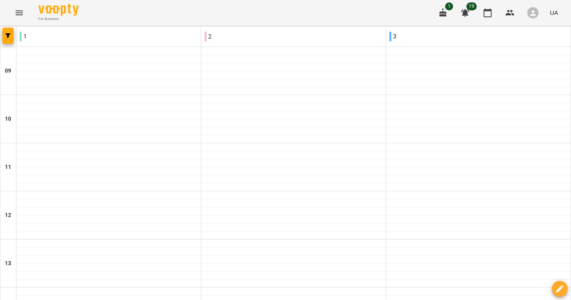
click at [22, 7] on button "Menu" at bounding box center [19, 12] width 19 height 19
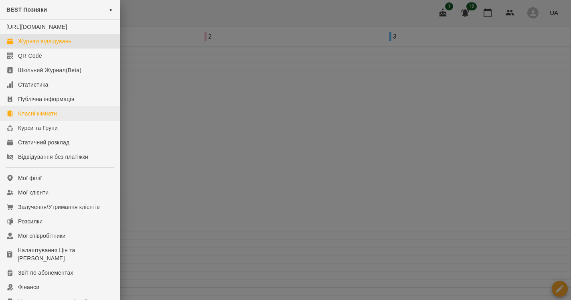
click at [40, 117] on div "Класні кімнати" at bounding box center [37, 113] width 39 height 8
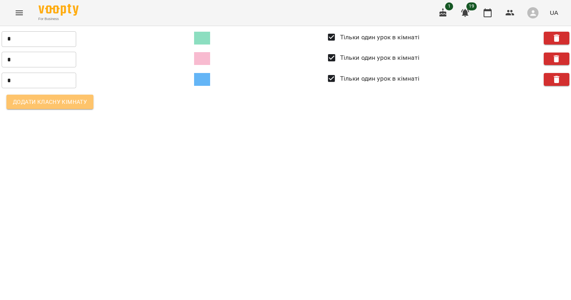
click at [34, 105] on span "Додати класну кімнату" at bounding box center [50, 102] width 74 height 10
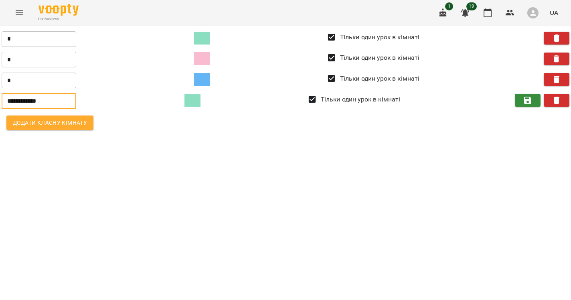
drag, startPoint x: 67, startPoint y: 99, endPoint x: -5, endPoint y: 99, distance: 72.2
click at [0, 99] on html "**********" at bounding box center [285, 68] width 571 height 136
type input "******"
click at [197, 101] on span at bounding box center [192, 100] width 16 height 13
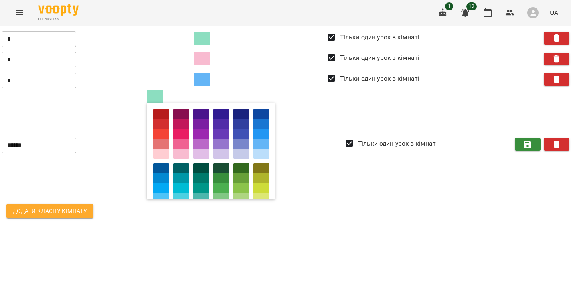
click at [265, 180] on div at bounding box center [261, 178] width 16 height 10
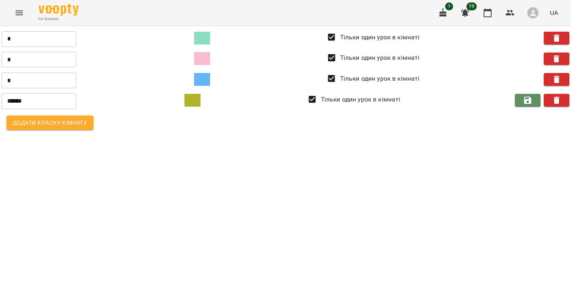
click at [529, 99] on icon "button" at bounding box center [527, 100] width 7 height 7
click at [17, 11] on icon "Menu" at bounding box center [19, 12] width 7 height 5
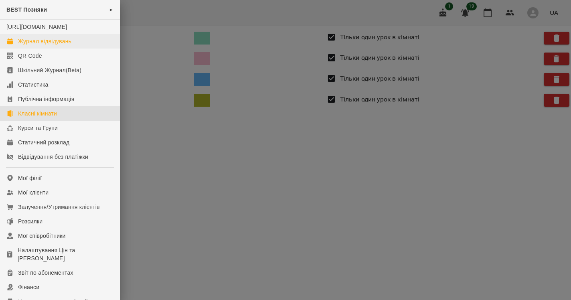
click at [39, 45] on div "Журнал відвідувань" at bounding box center [44, 41] width 53 height 8
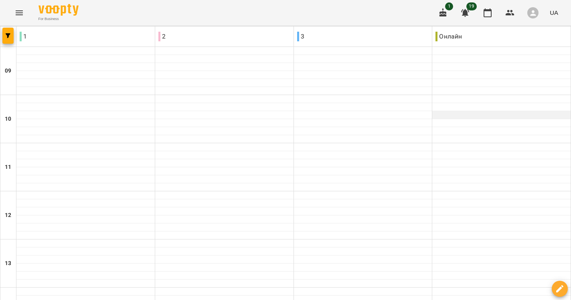
click at [559, 290] on icon "button" at bounding box center [559, 288] width 7 height 7
click at [554, 255] on span "Створити урок" at bounding box center [543, 255] width 43 height 10
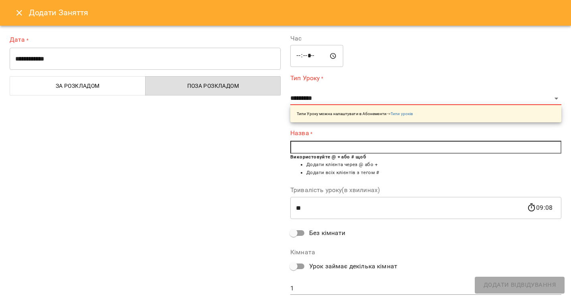
click at [53, 61] on input "**********" at bounding box center [145, 59] width 271 height 22
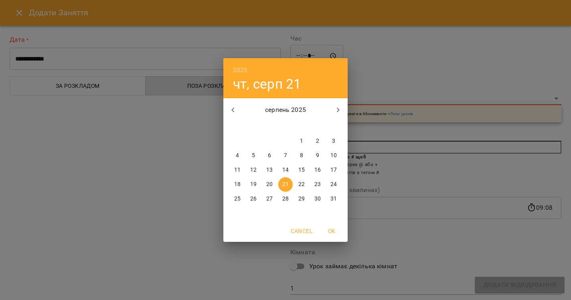
click at [305, 182] on span "22" at bounding box center [301, 184] width 14 height 8
type input "**********"
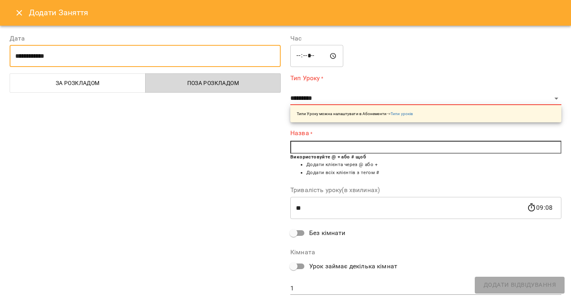
click at [204, 77] on button "Поза розкладом" at bounding box center [213, 82] width 136 height 19
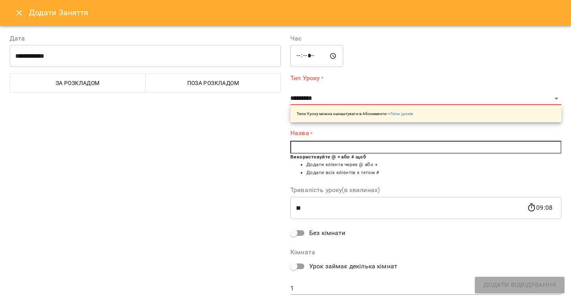
click at [204, 77] on button "Поза розкладом" at bounding box center [213, 82] width 136 height 19
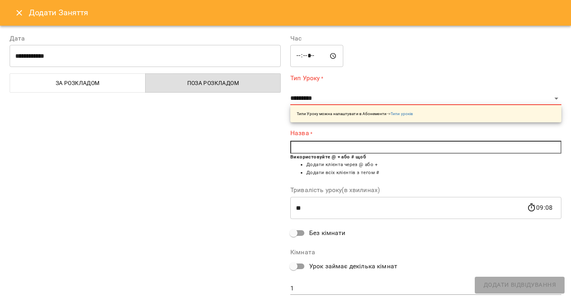
click at [311, 63] on input "*****" at bounding box center [316, 56] width 53 height 22
click at [311, 55] on input "*****" at bounding box center [316, 56] width 53 height 22
type input "*****"
select select "**********"
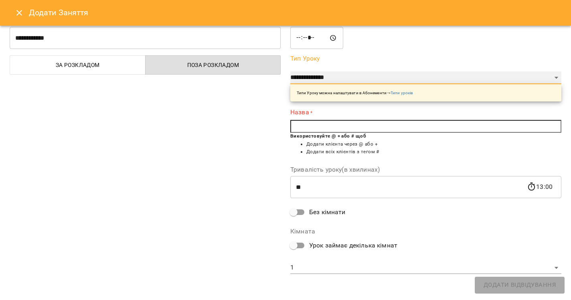
scroll to position [18, 0]
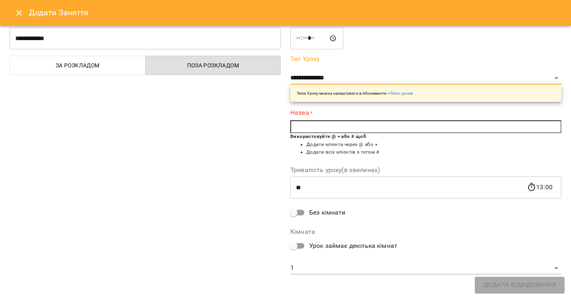
click at [318, 128] on input "text" at bounding box center [425, 126] width 271 height 13
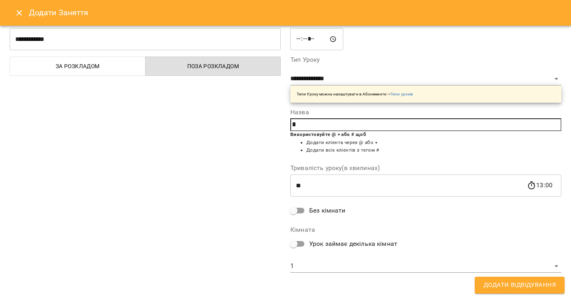
scroll to position [15, 0]
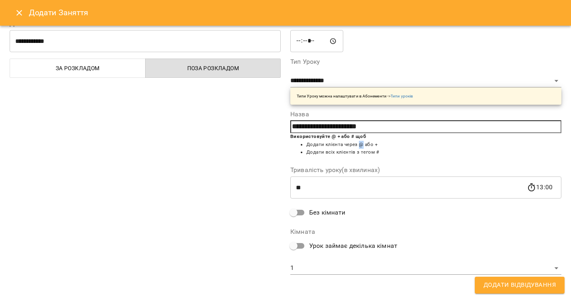
drag, startPoint x: 359, startPoint y: 142, endPoint x: 364, endPoint y: 142, distance: 4.4
click at [364, 142] on li "Додати клієнта через @ або +" at bounding box center [433, 145] width 255 height 8
drag, startPoint x: 364, startPoint y: 144, endPoint x: 360, endPoint y: 144, distance: 4.4
click at [360, 144] on li "Додати клієнта через @ або +" at bounding box center [433, 145] width 255 height 8
drag, startPoint x: 380, startPoint y: 128, endPoint x: 286, endPoint y: 126, distance: 93.9
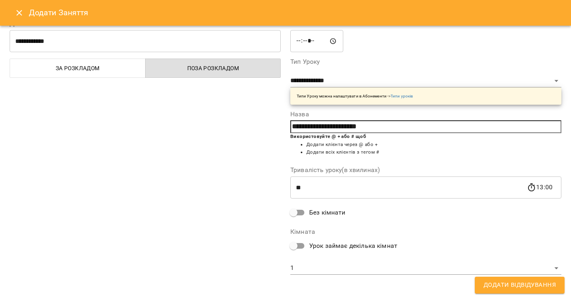
click at [286, 126] on div "**********" at bounding box center [425, 147] width 281 height 277
type input "*"
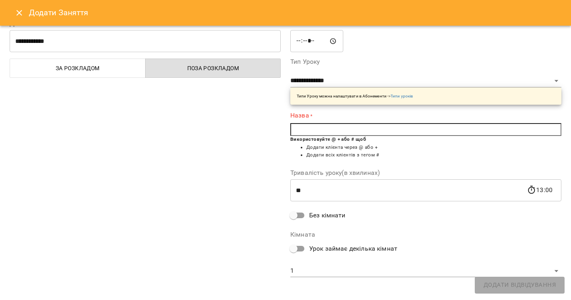
type input "*"
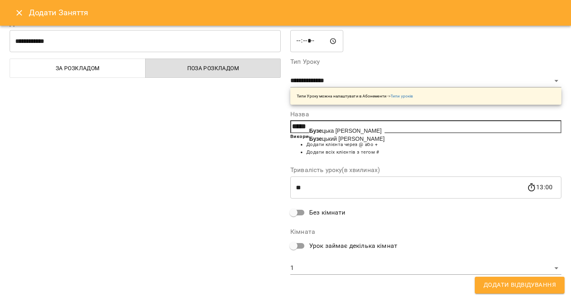
click at [317, 129] on b "Бузе" at bounding box center [315, 131] width 13 height 6
type input "**********"
click at [387, 158] on span "Використовуйте @ + або # щоб Додати клієнта через @ або + Додати всіх клієнтів …" at bounding box center [425, 147] width 271 height 28
click at [309, 189] on input "**" at bounding box center [408, 187] width 237 height 22
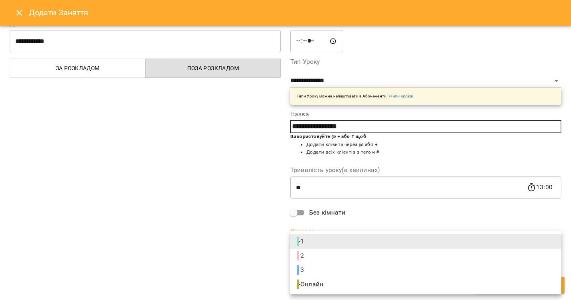
click at [316, 251] on li "- 2" at bounding box center [425, 256] width 271 height 14
type input "**********"
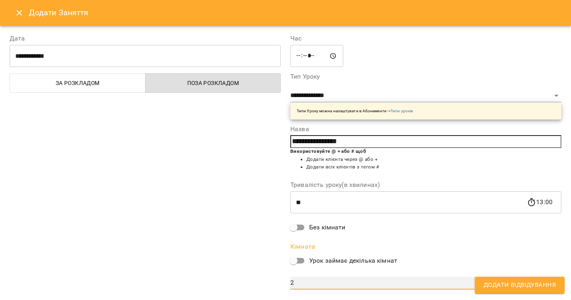
scroll to position [0, 0]
click at [499, 287] on span "Додати Відвідування" at bounding box center [520, 285] width 72 height 10
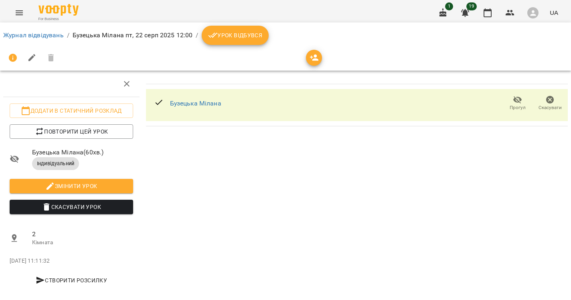
click at [420, 179] on div "Бузецька [PERSON_NAME]" at bounding box center [357, 182] width 428 height 229
click at [31, 36] on link "Журнал відвідувань" at bounding box center [33, 35] width 61 height 8
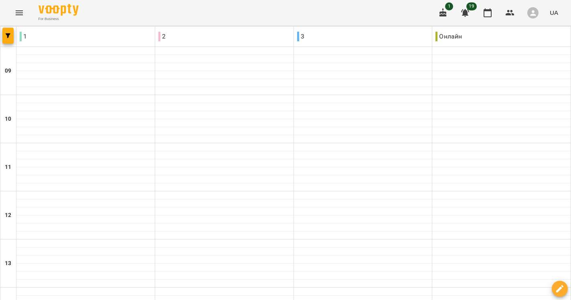
type input "**********"
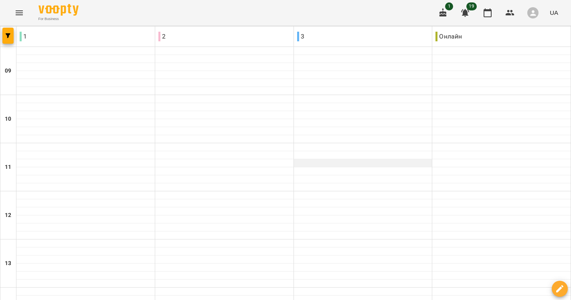
scroll to position [377, 0]
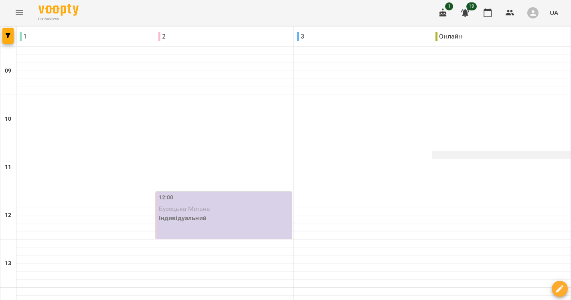
scroll to position [93, 0]
click at [232, 204] on p "Бузецька Мілана" at bounding box center [225, 209] width 132 height 10
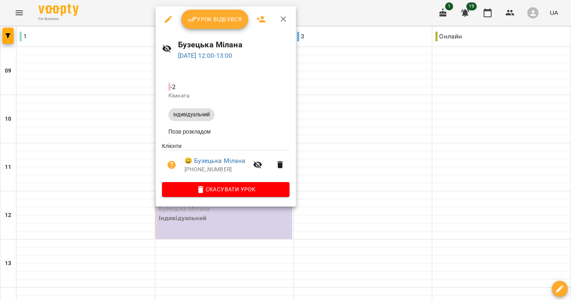
click at [322, 129] on div at bounding box center [285, 150] width 571 height 300
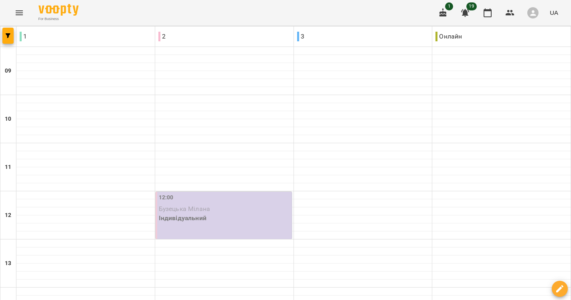
click at [216, 204] on p "Бузецька Мілана" at bounding box center [225, 209] width 132 height 10
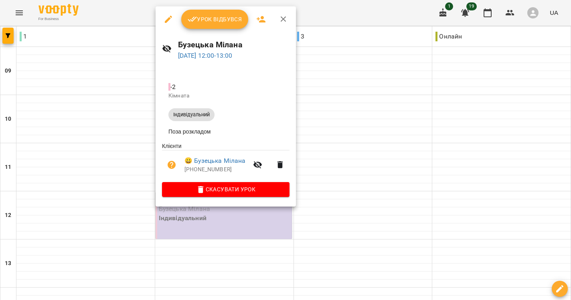
click at [348, 63] on div at bounding box center [285, 150] width 571 height 300
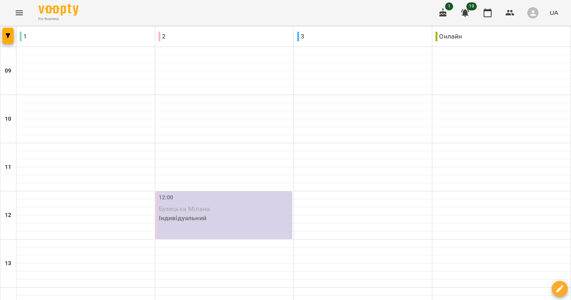
click at [198, 192] on div "12:00 Бузецька [PERSON_NAME]" at bounding box center [224, 215] width 136 height 47
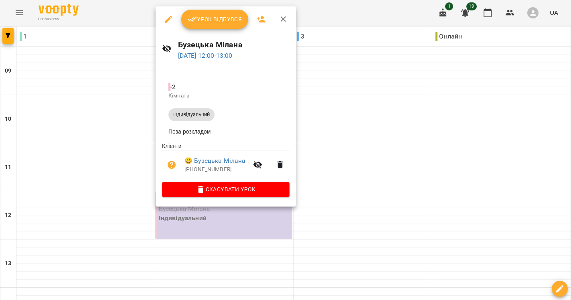
click at [208, 21] on span "Урок відбувся" at bounding box center [215, 19] width 55 height 10
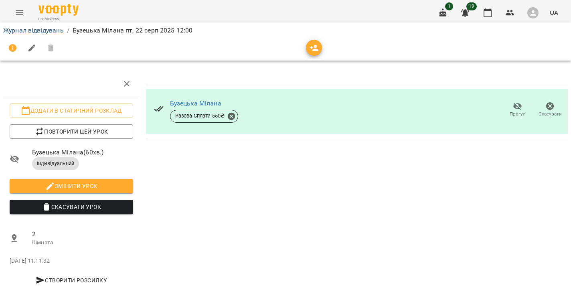
click at [37, 32] on link "Журнал відвідувань" at bounding box center [33, 30] width 61 height 8
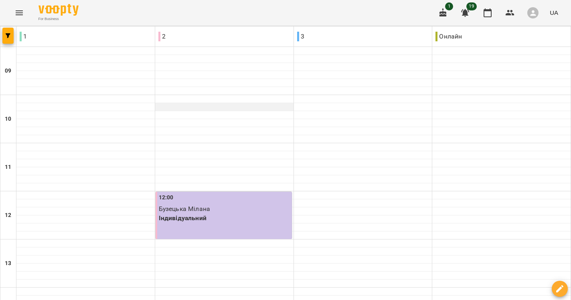
scroll to position [130, 0]
click at [190, 193] on div "12:00" at bounding box center [225, 198] width 132 height 11
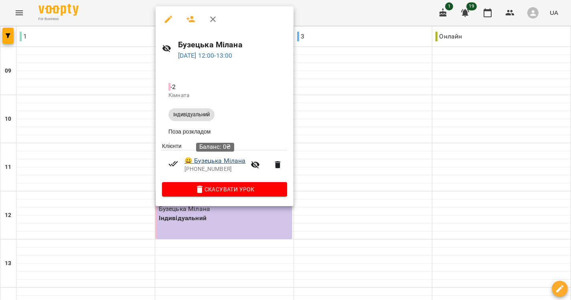
click at [217, 162] on link "😀 [PERSON_NAME] [PERSON_NAME]" at bounding box center [214, 161] width 61 height 10
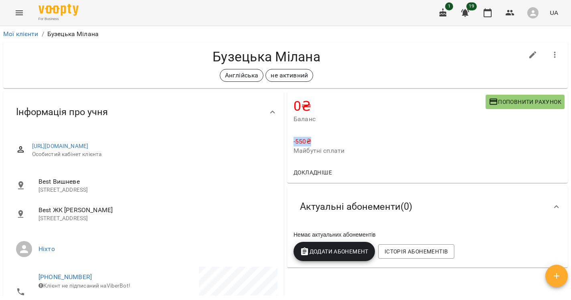
drag, startPoint x: 294, startPoint y: 142, endPoint x: 312, endPoint y: 141, distance: 18.0
click at [312, 142] on p "-550 ₴" at bounding box center [428, 142] width 268 height 10
click at [13, 18] on button "Menu" at bounding box center [19, 12] width 19 height 19
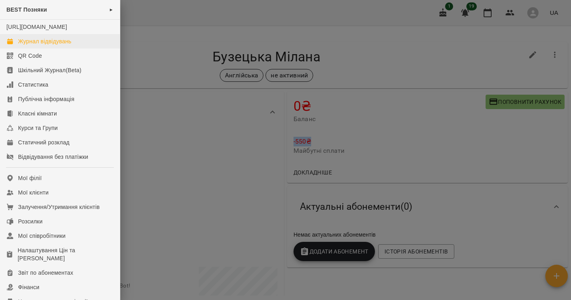
click at [24, 45] on div "Журнал відвідувань" at bounding box center [44, 41] width 53 height 8
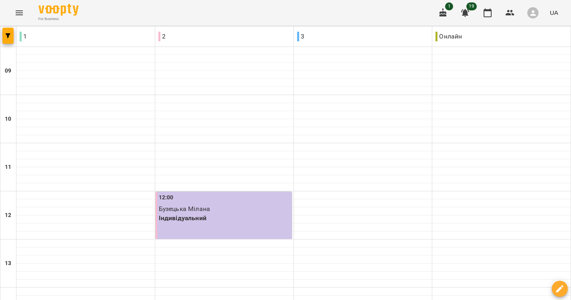
scroll to position [70, 0]
click at [215, 204] on p "Бузецька Мілана" at bounding box center [225, 209] width 132 height 10
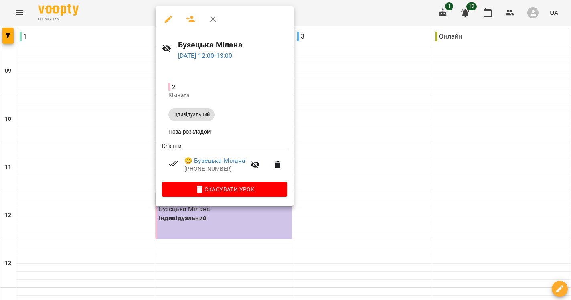
click at [164, 22] on icon "button" at bounding box center [169, 19] width 10 height 10
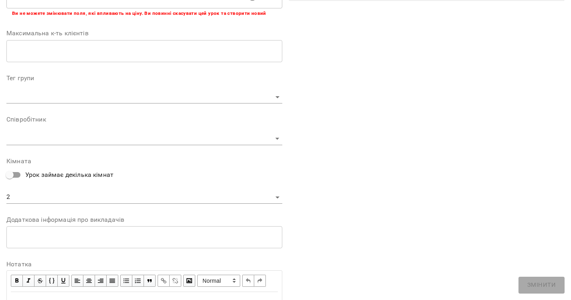
scroll to position [190, 0]
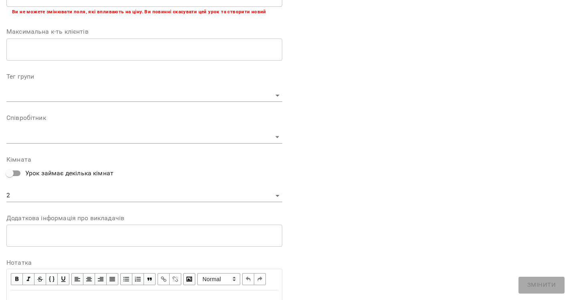
click at [232, 138] on body "**********" at bounding box center [285, 148] width 571 height 297
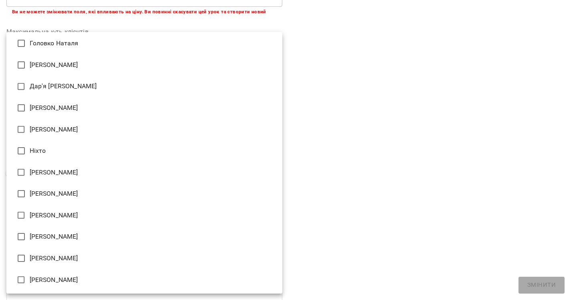
scroll to position [132, 0]
type input "**********"
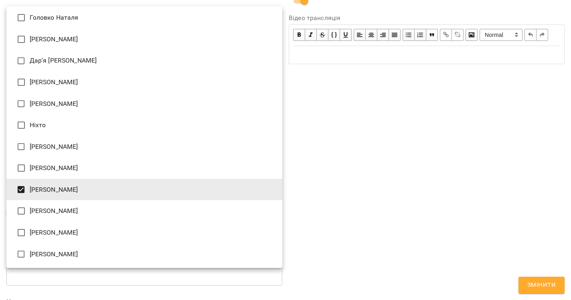
click at [295, 187] on div at bounding box center [285, 150] width 571 height 300
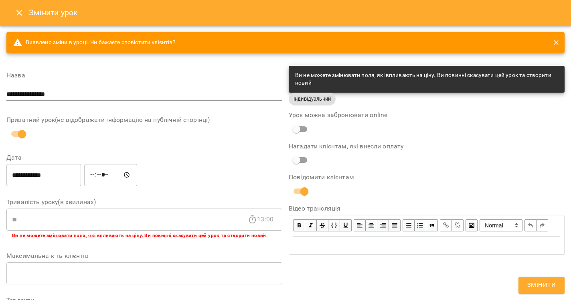
scroll to position [0, 0]
click at [544, 285] on span "Змінити" at bounding box center [541, 285] width 28 height 10
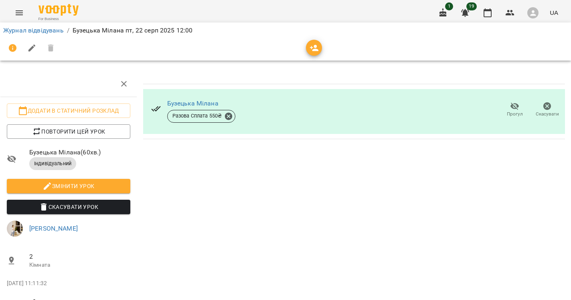
scroll to position [0, 3]
click at [75, 115] on button "Додати в статичний розклад" at bounding box center [69, 110] width 124 height 14
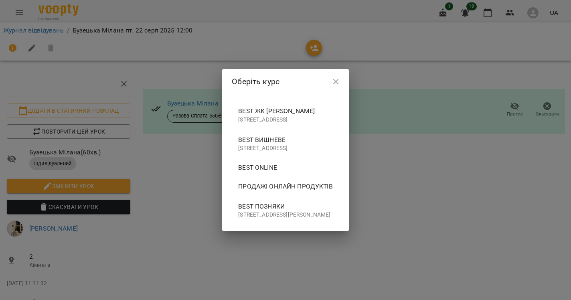
click at [238, 221] on span "BEST Позняки [STREET_ADDRESS][PERSON_NAME]" at bounding box center [285, 210] width 95 height 22
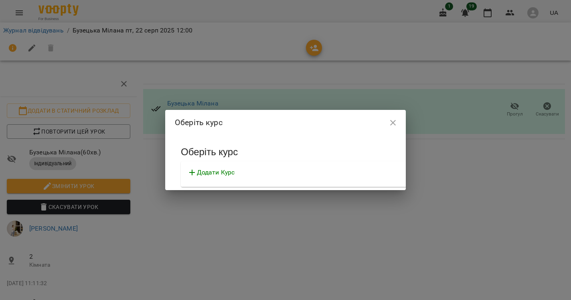
click at [388, 121] on icon "button" at bounding box center [393, 123] width 10 height 10
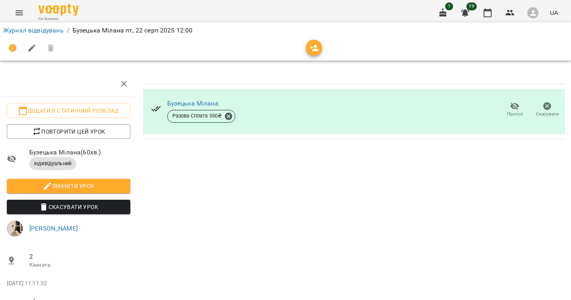
click at [19, 8] on icon "Menu" at bounding box center [19, 13] width 10 height 10
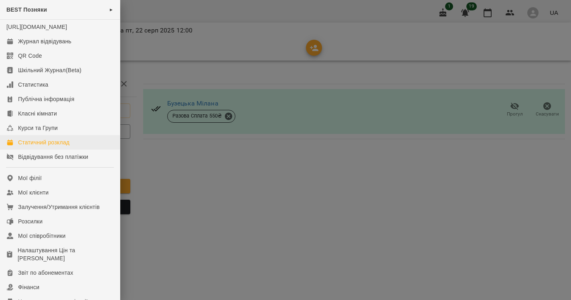
click at [43, 146] on div "Статичний розклад" at bounding box center [43, 142] width 51 height 8
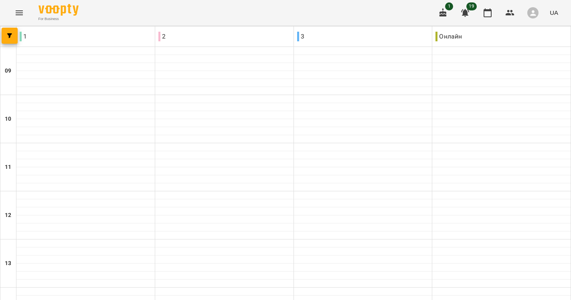
click at [20, 9] on icon "Menu" at bounding box center [19, 13] width 10 height 10
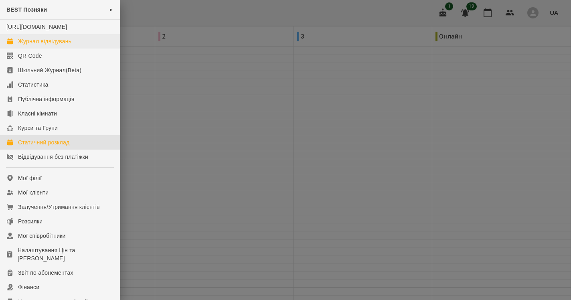
click at [35, 45] on div "Журнал відвідувань" at bounding box center [44, 41] width 53 height 8
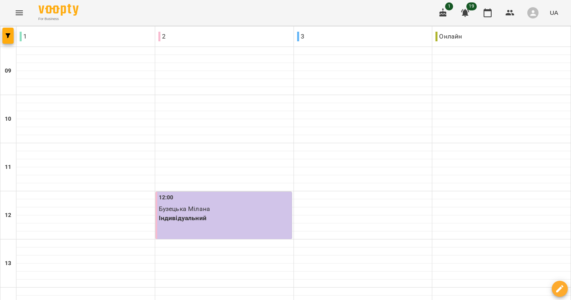
scroll to position [82, 0]
click at [217, 213] on p "Індивідуальний" at bounding box center [225, 218] width 132 height 10
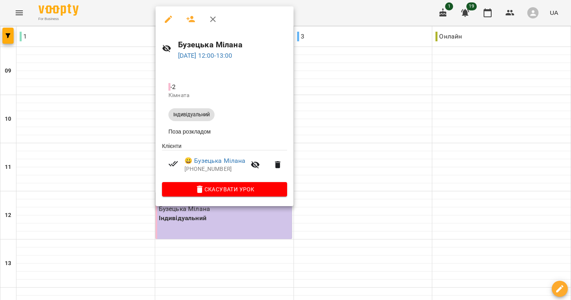
click at [168, 18] on icon "button" at bounding box center [168, 19] width 7 height 7
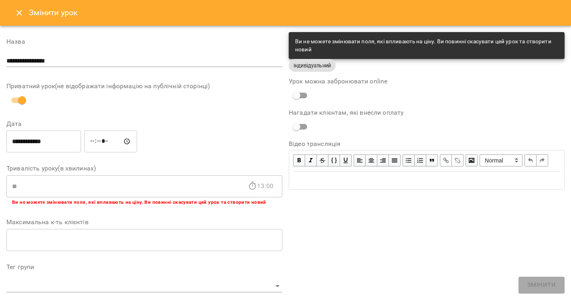
click at [20, 18] on button "Close" at bounding box center [19, 12] width 19 height 19
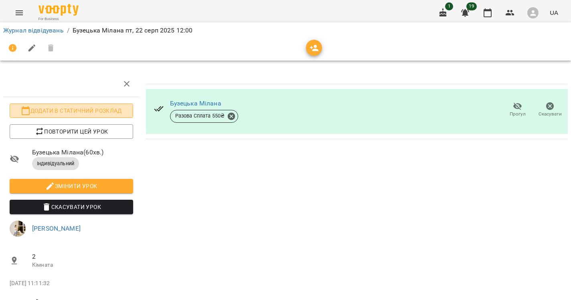
click at [99, 113] on span "Додати в статичний розклад" at bounding box center [71, 111] width 111 height 10
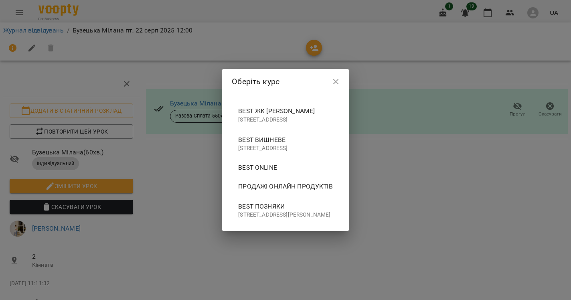
click at [238, 211] on span "BEST Позняки" at bounding box center [285, 207] width 95 height 10
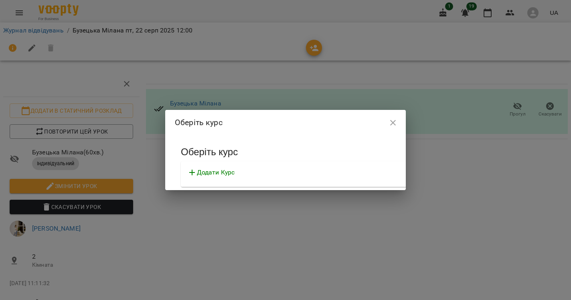
click at [235, 168] on p "Додати Курс" at bounding box center [216, 173] width 38 height 10
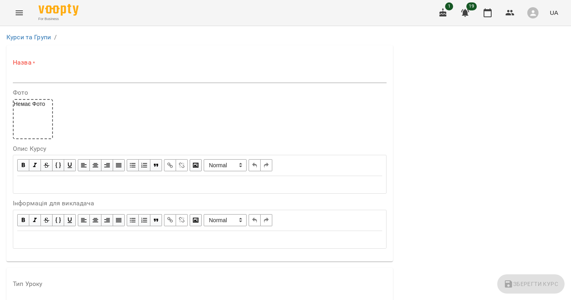
click at [214, 68] on div "Назва *" at bounding box center [200, 70] width 374 height 25
click at [212, 65] on label "Назва *" at bounding box center [200, 62] width 374 height 9
click at [106, 68] on div "Назва *" at bounding box center [200, 70] width 374 height 25
click at [103, 79] on input "text" at bounding box center [200, 76] width 374 height 13
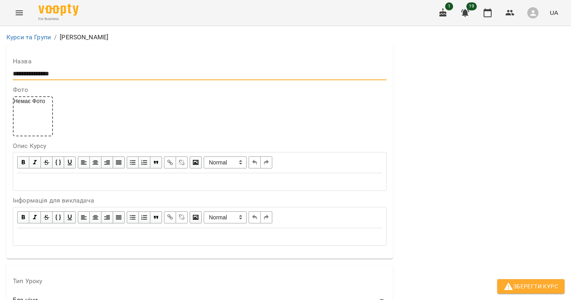
scroll to position [65, 0]
type input "**********"
click at [90, 197] on label "Інформація для викладача" at bounding box center [200, 200] width 374 height 6
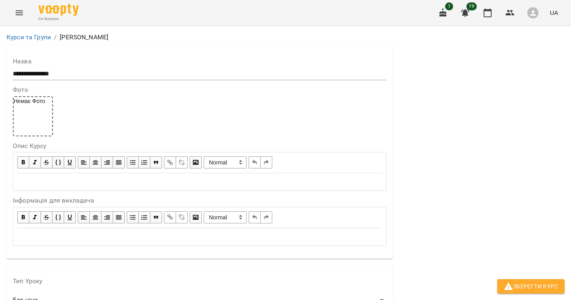
type input "**"
drag, startPoint x: 79, startPoint y: 72, endPoint x: 12, endPoint y: 74, distance: 67.8
click at [12, 74] on div "**********" at bounding box center [199, 151] width 387 height 213
click at [55, 146] on div "**********" at bounding box center [200, 167] width 374 height 49
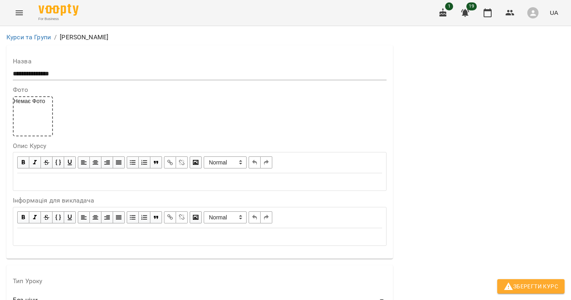
click at [55, 146] on div "**********" at bounding box center [200, 167] width 374 height 49
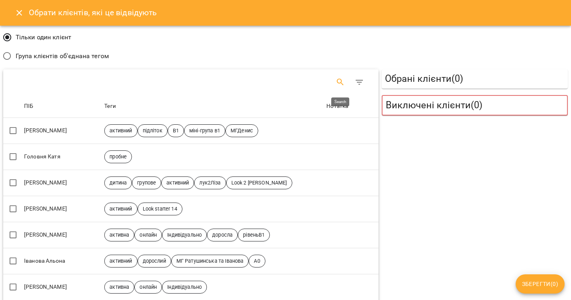
click at [340, 79] on icon "Search" at bounding box center [340, 82] width 7 height 7
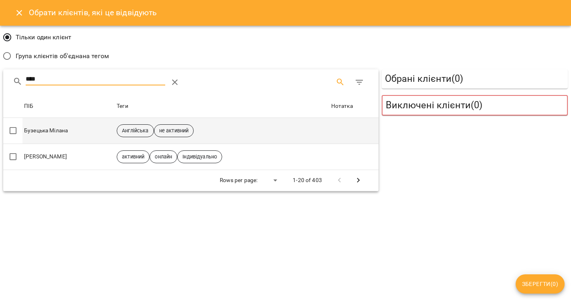
type input "****"
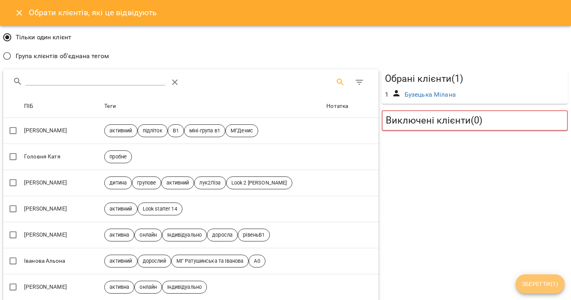
click at [547, 283] on span "Зберегти ( 1 )" at bounding box center [540, 284] width 36 height 10
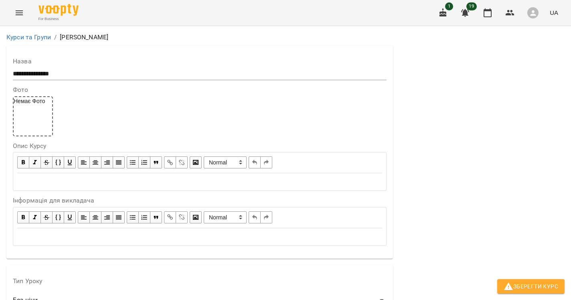
scroll to position [606, 0]
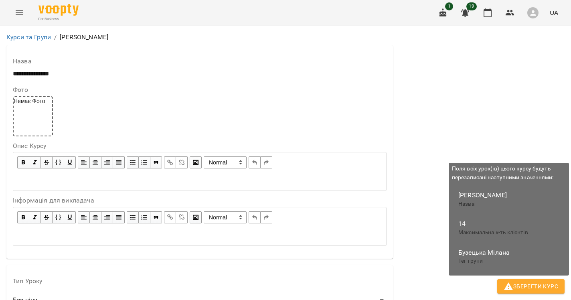
click at [526, 285] on span "Зберегти Курс" at bounding box center [531, 286] width 55 height 10
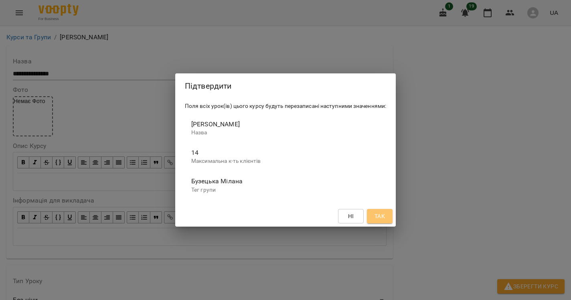
click at [389, 213] on button "Так" at bounding box center [380, 216] width 26 height 14
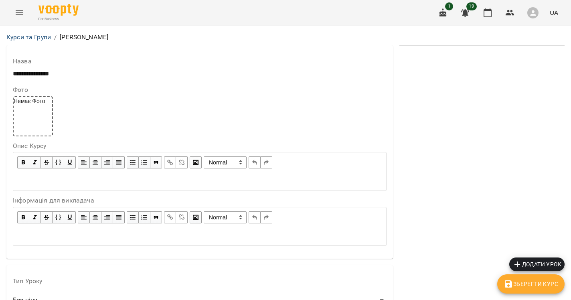
click at [41, 36] on link "Курси та Групи" at bounding box center [28, 37] width 45 height 8
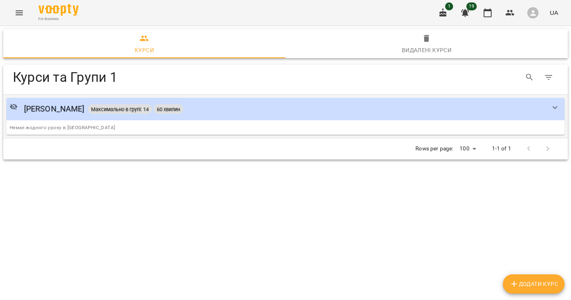
click at [147, 107] on span "Максимально в групі: 14" at bounding box center [120, 109] width 64 height 7
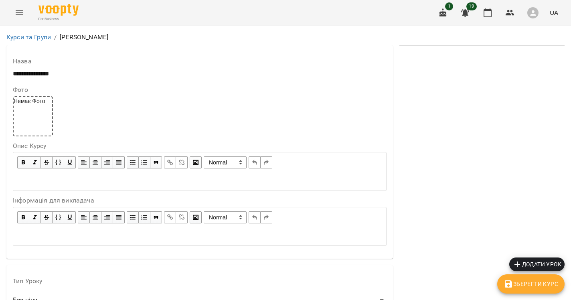
scroll to position [602, 0]
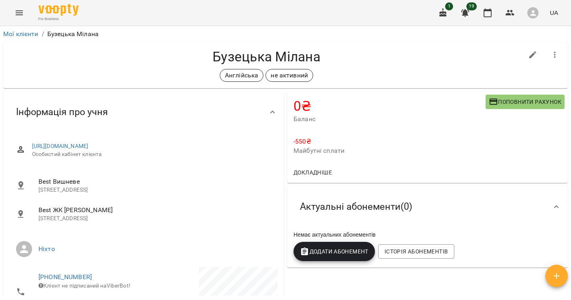
click at [20, 16] on icon "Menu" at bounding box center [19, 13] width 10 height 10
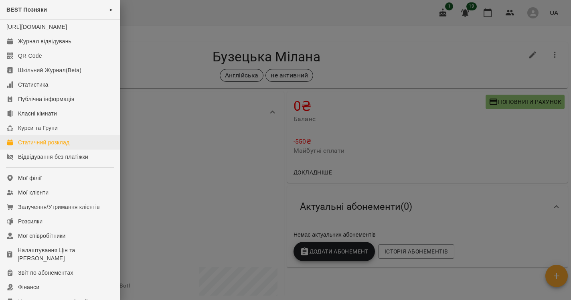
click at [53, 146] on div "Статичний розклад" at bounding box center [43, 142] width 51 height 8
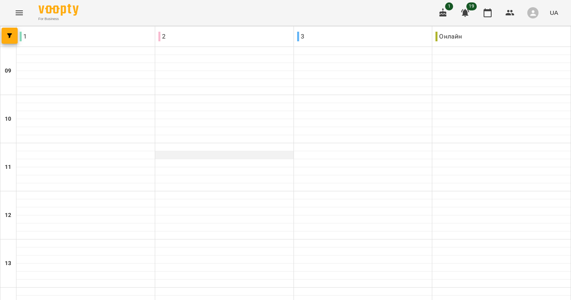
click at [207, 153] on div at bounding box center [224, 155] width 138 height 8
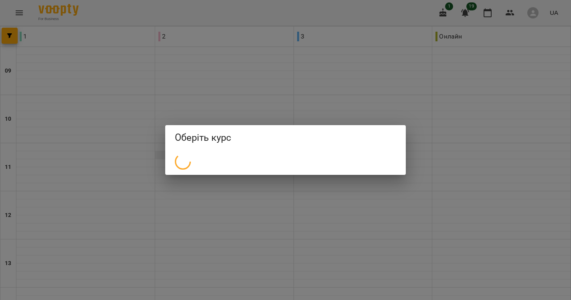
click at [207, 153] on div at bounding box center [285, 162] width 241 height 24
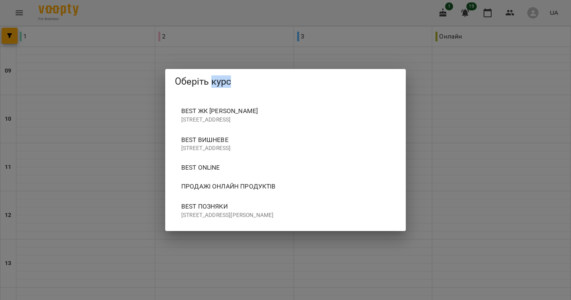
click at [208, 211] on span "BEST Позняки" at bounding box center [285, 207] width 209 height 10
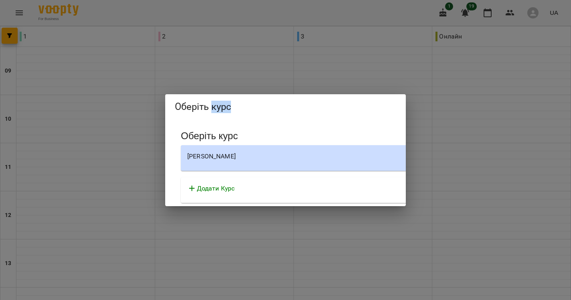
click at [208, 154] on div "[PERSON_NAME]" at bounding box center [409, 157] width 444 height 10
select select "********"
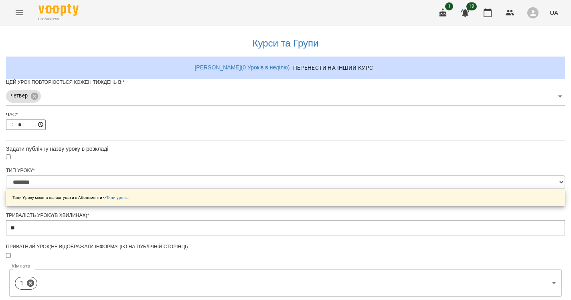
click at [16, 7] on button "Menu" at bounding box center [19, 12] width 19 height 19
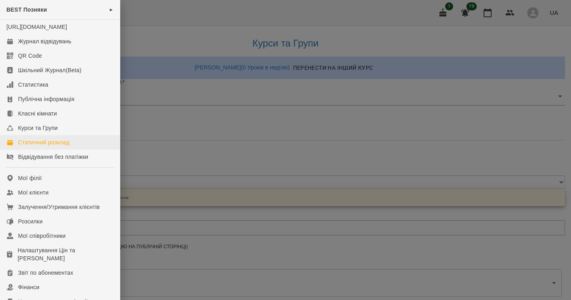
click at [40, 146] on div "Статичний розклад" at bounding box center [43, 142] width 51 height 8
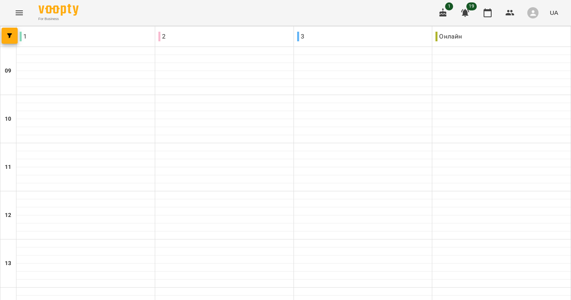
click at [23, 10] on icon "Menu" at bounding box center [19, 13] width 10 height 10
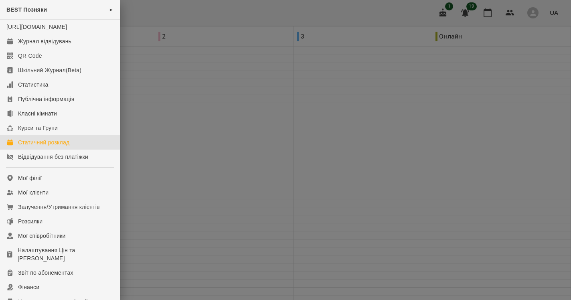
click at [196, 121] on div at bounding box center [285, 150] width 571 height 300
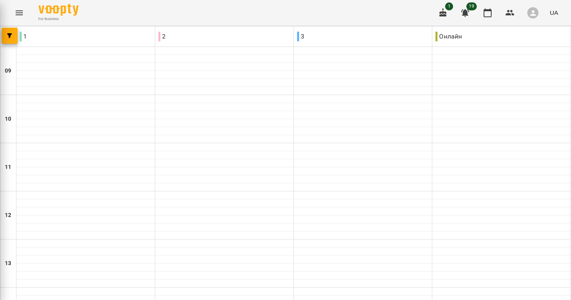
click at [196, 121] on div at bounding box center [285, 150] width 571 height 300
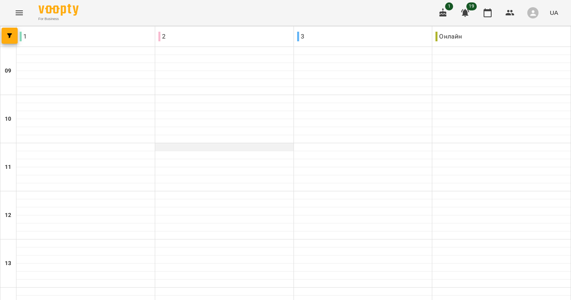
click at [203, 145] on div at bounding box center [224, 147] width 138 height 8
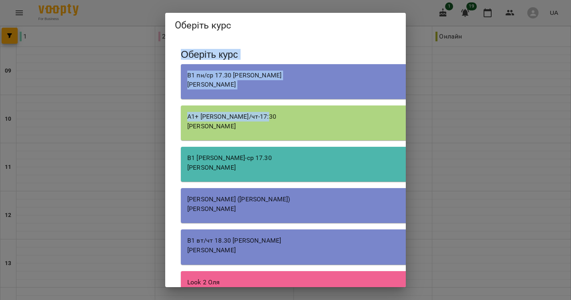
drag, startPoint x: 274, startPoint y: 22, endPoint x: 273, endPoint y: 116, distance: 94.2
click at [273, 117] on div "Оберіть курс Оберіть курс В1 пн/ср 17.30 [PERSON_NAME] [PERSON_NAME] А1+ [PERSO…" at bounding box center [285, 150] width 241 height 274
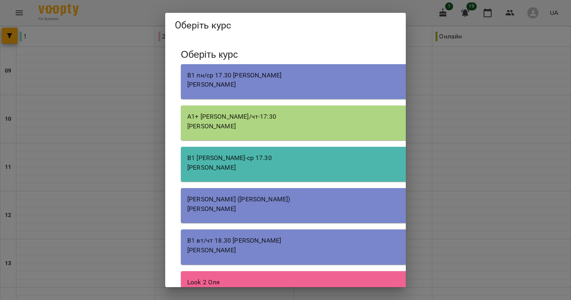
click at [196, 17] on div "Оберіть курс" at bounding box center [285, 25] width 241 height 25
click at [516, 66] on div "Оберіть курс Оберіть курс В1 пн/ср 17.30 [PERSON_NAME] [PERSON_NAME] А1+ [PERSO…" at bounding box center [285, 150] width 571 height 300
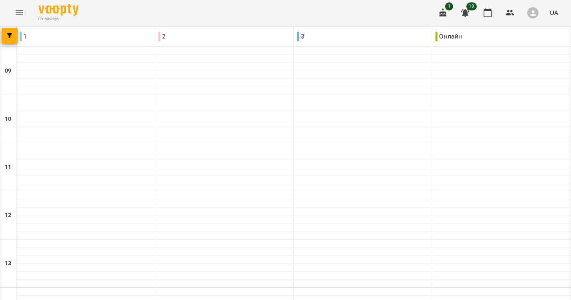
click at [516, 66] on div "Оберіть курс Оберіть курс В1 пн/ср 17.30 [PERSON_NAME] [PERSON_NAME] А1+ [PERSO…" at bounding box center [285, 150] width 571 height 300
click at [256, 99] on div at bounding box center [224, 99] width 138 height 8
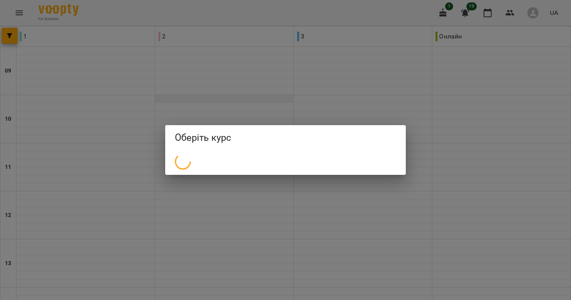
click at [256, 99] on div "Оберіть курс" at bounding box center [285, 150] width 571 height 300
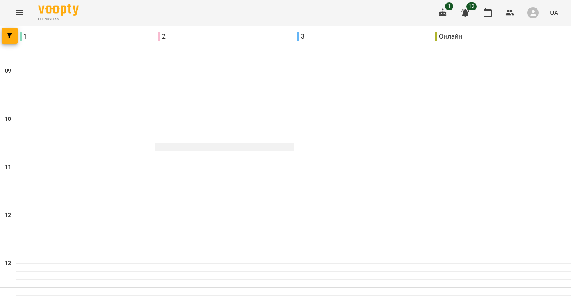
click at [232, 150] on div at bounding box center [224, 147] width 138 height 8
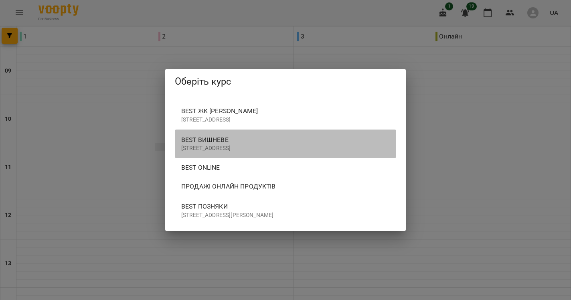
click at [232, 150] on p "[STREET_ADDRESS]" at bounding box center [285, 148] width 209 height 8
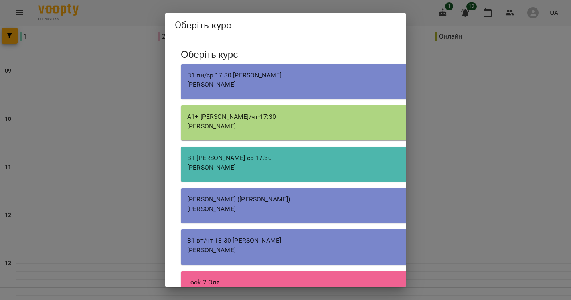
click at [422, 58] on div "Оберіть курс Оберіть курс В1 пн/ср 17.30 [PERSON_NAME] [PERSON_NAME] А1+ [PERSO…" at bounding box center [285, 150] width 571 height 300
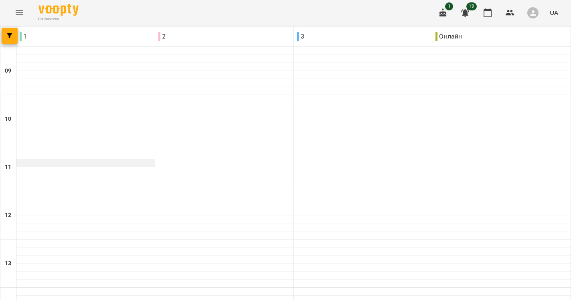
click at [150, 165] on div at bounding box center [85, 163] width 138 height 8
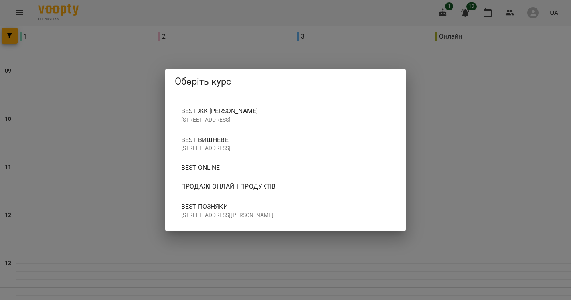
click at [201, 216] on p "[STREET_ADDRESS][PERSON_NAME]" at bounding box center [285, 215] width 209 height 8
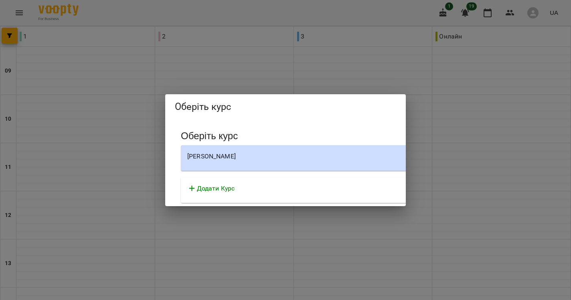
click at [200, 160] on div "[PERSON_NAME]" at bounding box center [409, 157] width 444 height 10
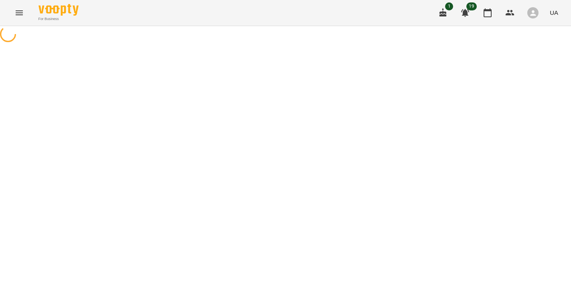
select select "********"
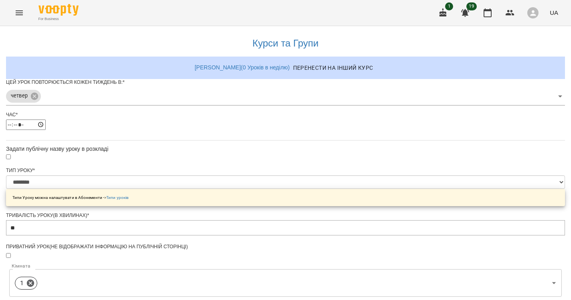
click at [311, 105] on body "**********" at bounding box center [285, 257] width 571 height 514
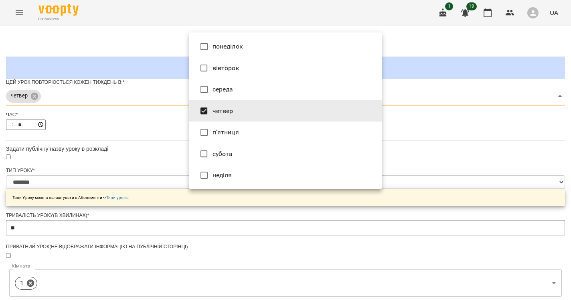
type input "***"
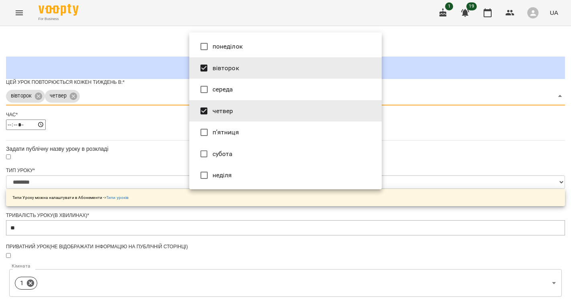
click at [466, 143] on div at bounding box center [285, 150] width 571 height 300
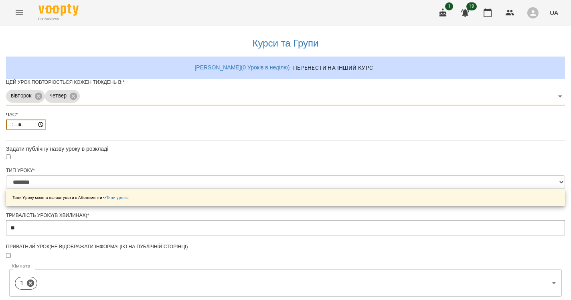
click at [46, 130] on input "*****" at bounding box center [26, 124] width 40 height 10
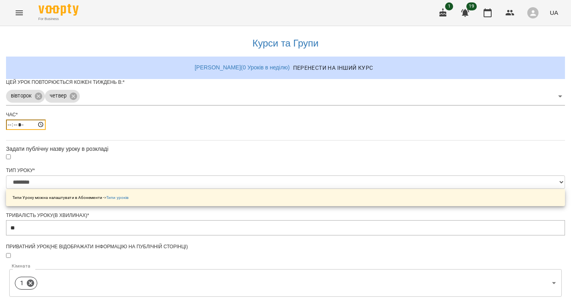
click at [46, 130] on input "*****" at bounding box center [26, 124] width 40 height 10
type input "*****"
click at [258, 118] on div "Час *" at bounding box center [285, 114] width 559 height 7
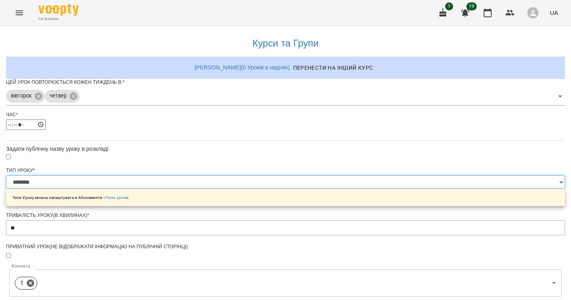
select select "**********"
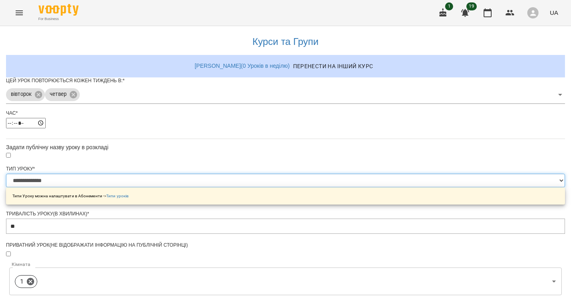
scroll to position [141, 0]
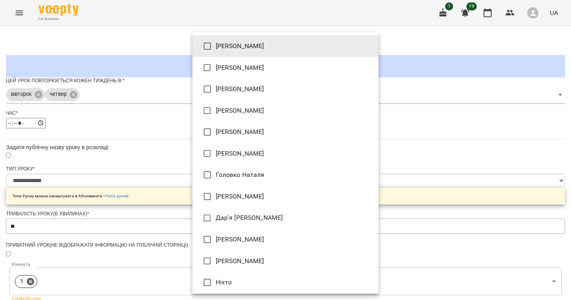
click at [210, 188] on body "**********" at bounding box center [285, 257] width 571 height 514
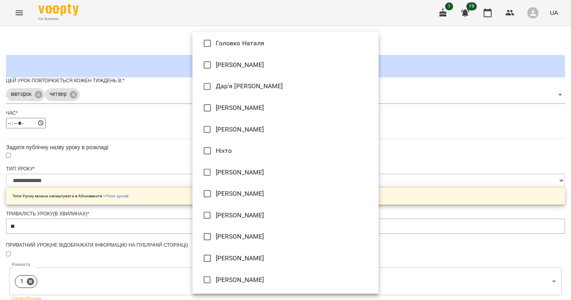
scroll to position [132, 0]
type input "**********"
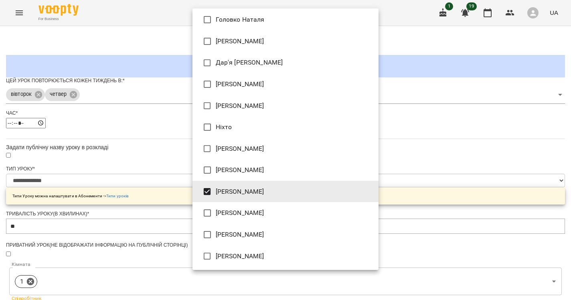
click at [420, 152] on div at bounding box center [285, 150] width 571 height 300
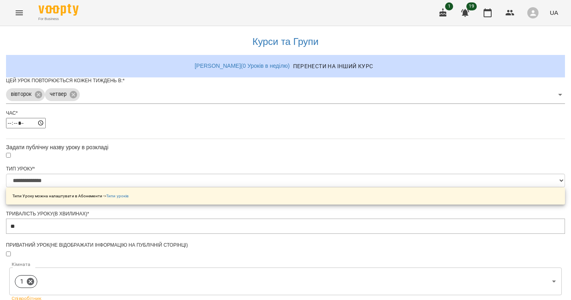
scroll to position [254, 0]
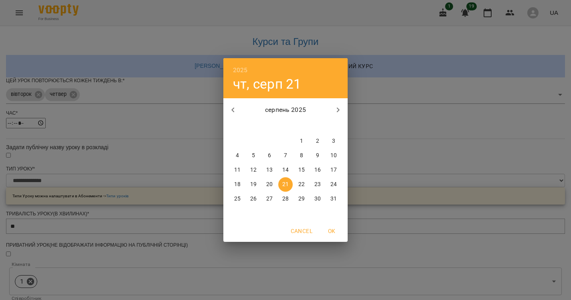
click at [336, 112] on icon "button" at bounding box center [338, 110] width 10 height 10
click at [269, 140] on p "3" at bounding box center [269, 141] width 3 height 8
type input "**********"
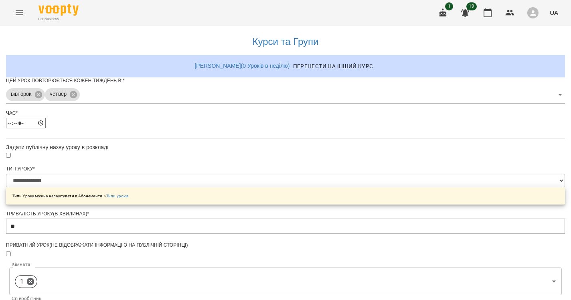
scroll to position [276, 0]
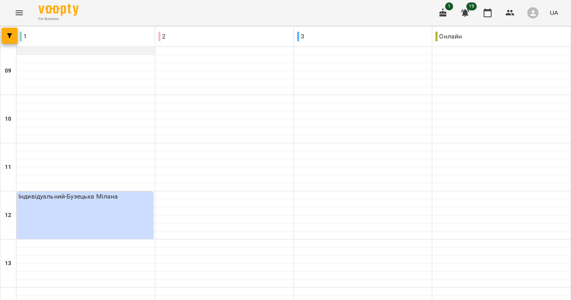
click at [4, 37] on span "button" at bounding box center [10, 35] width 16 height 5
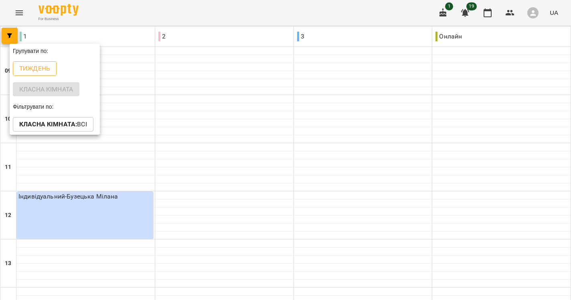
click at [24, 69] on p "Тиждень" at bounding box center [34, 69] width 31 height 10
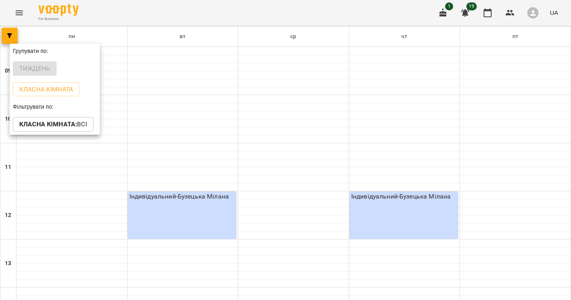
click at [196, 216] on div at bounding box center [285, 150] width 571 height 300
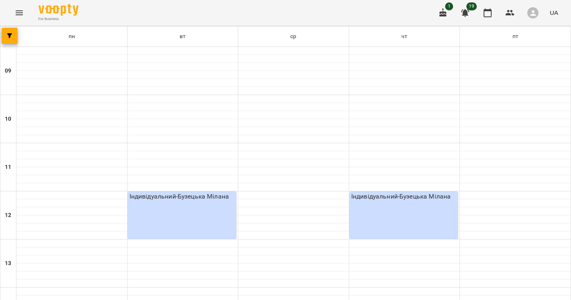
click at [186, 209] on div "Індивідуальний - Бузецька [PERSON_NAME]" at bounding box center [183, 215] width 107 height 47
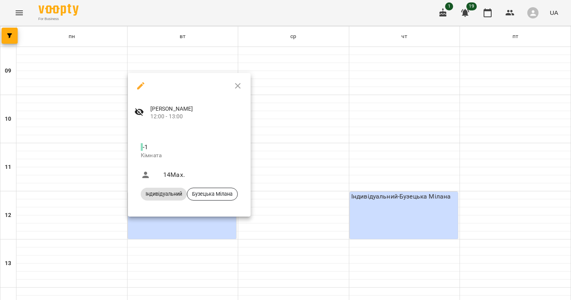
drag, startPoint x: 200, startPoint y: 83, endPoint x: 231, endPoint y: 89, distance: 31.8
click at [231, 90] on div at bounding box center [189, 86] width 123 height 26
click at [313, 106] on div at bounding box center [285, 150] width 571 height 300
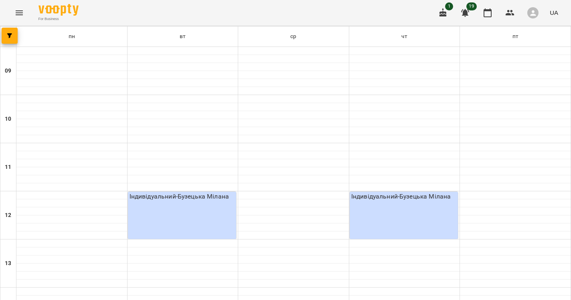
click at [22, 3] on div "For Business 1 19 UA" at bounding box center [285, 13] width 571 height 26
click at [19, 16] on icon "Menu" at bounding box center [19, 13] width 10 height 10
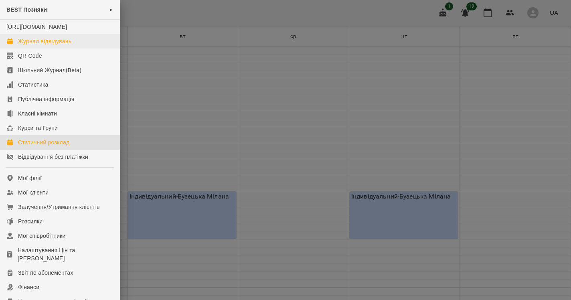
click at [19, 45] on div "Журнал відвідувань" at bounding box center [44, 41] width 53 height 8
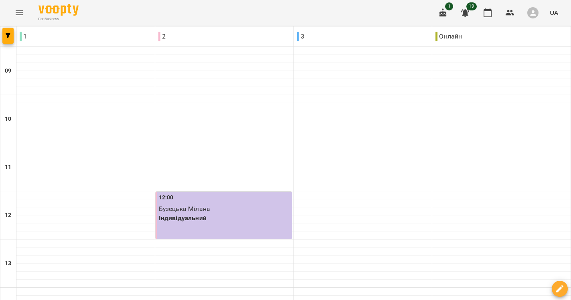
type input "**********"
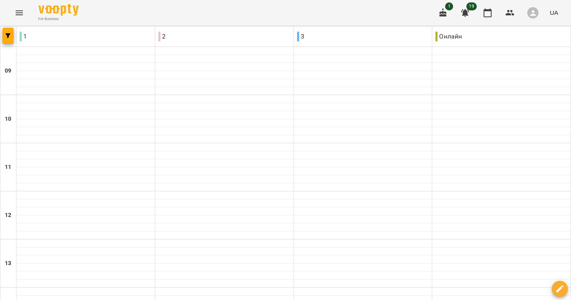
type input "**********"
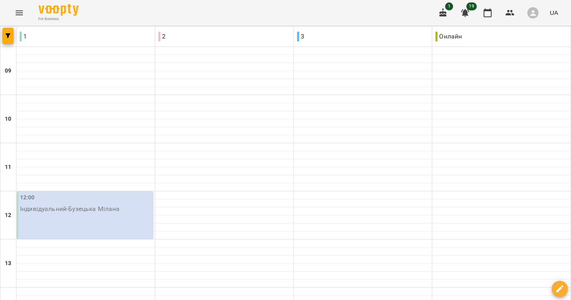
click at [32, 217] on div "12:00 Індивідуальний - Бузецька [PERSON_NAME]" at bounding box center [85, 215] width 136 height 47
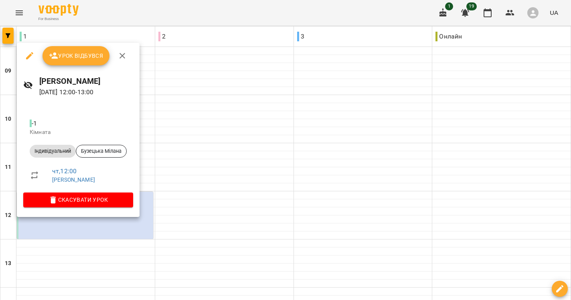
click at [94, 60] on span "Урок відбувся" at bounding box center [76, 56] width 55 height 10
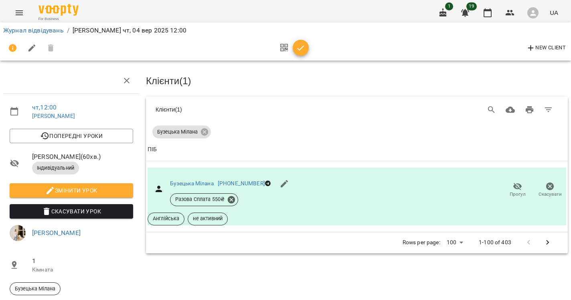
scroll to position [43, 0]
click at [197, 180] on link "Бузецька Мілана" at bounding box center [192, 183] width 44 height 6
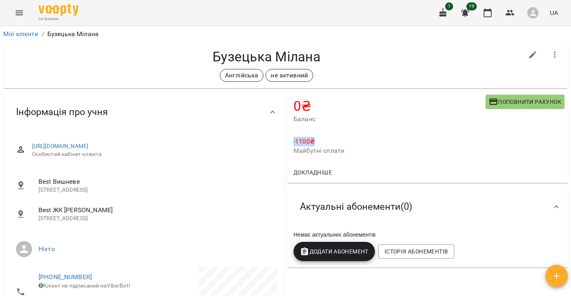
drag, startPoint x: 0, startPoint y: 0, endPoint x: 321, endPoint y: 139, distance: 349.5
click at [321, 139] on p "-1100 ₴" at bounding box center [428, 142] width 268 height 10
click at [32, 10] on div "For Business 1 19 UA" at bounding box center [285, 13] width 571 height 26
click at [16, 10] on icon "Menu" at bounding box center [19, 13] width 10 height 10
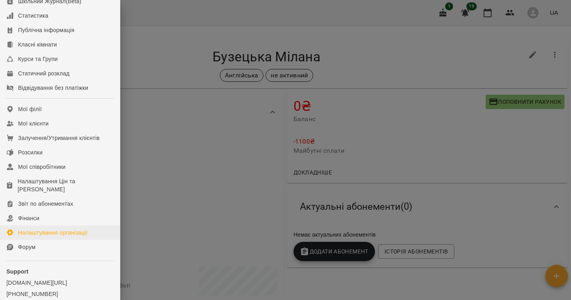
scroll to position [77, 0]
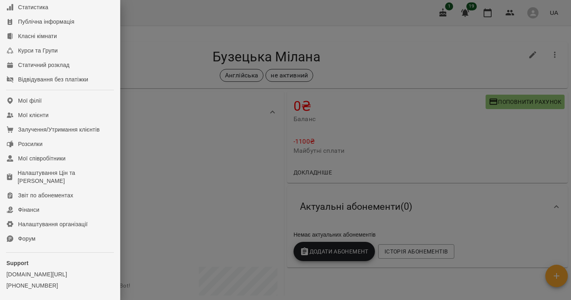
click at [221, 219] on div at bounding box center [285, 150] width 571 height 300
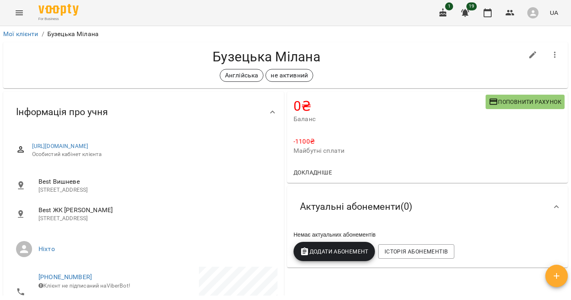
click at [16, 7] on button "Menu" at bounding box center [19, 12] width 19 height 19
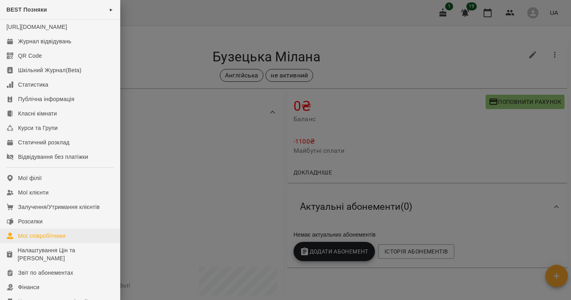
click at [41, 240] on div "Мої співробітники" at bounding box center [42, 236] width 48 height 8
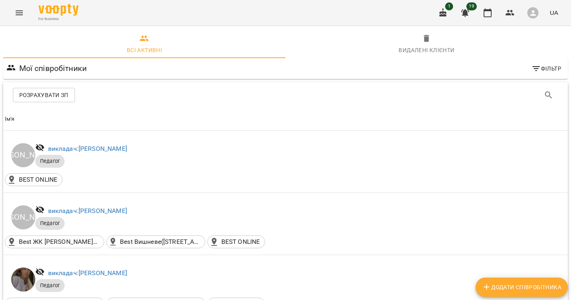
click at [512, 283] on span "Додати співробітника" at bounding box center [521, 287] width 79 height 10
select select "**"
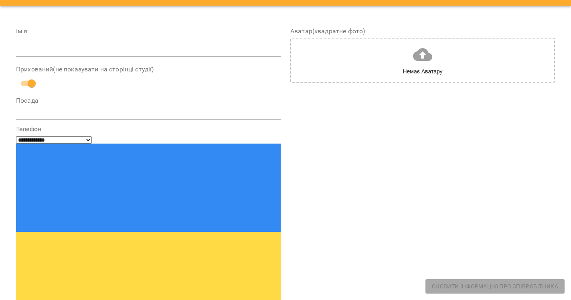
scroll to position [2, 0]
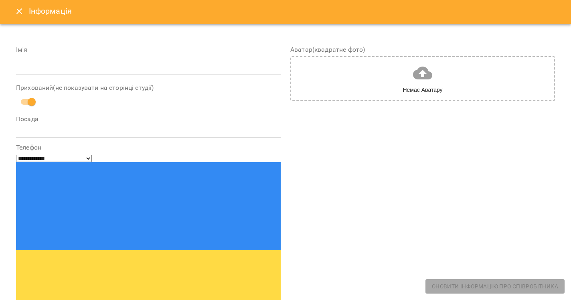
click at [40, 130] on textarea at bounding box center [148, 131] width 265 height 7
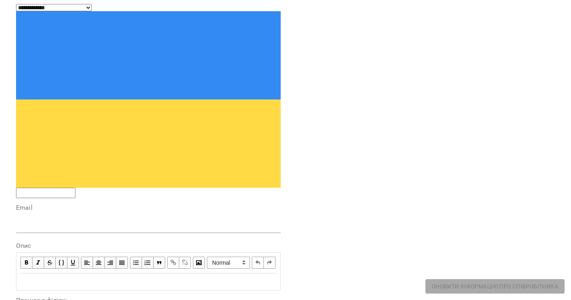
scroll to position [165, 0]
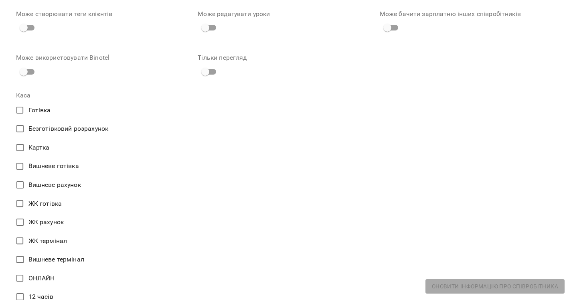
scroll to position [828, 0]
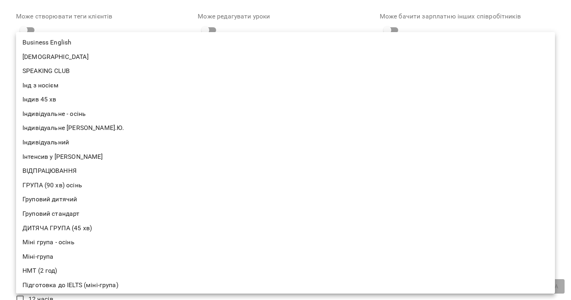
click at [8, 246] on div at bounding box center [285, 150] width 571 height 300
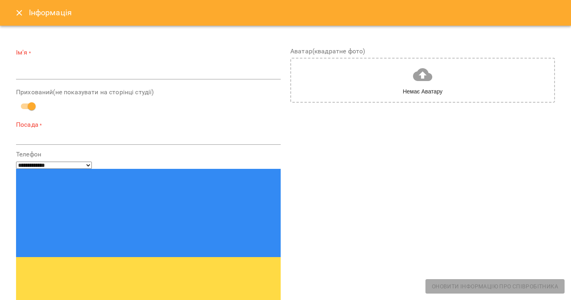
scroll to position [0, 0]
click at [18, 11] on icon "Close" at bounding box center [19, 13] width 10 height 10
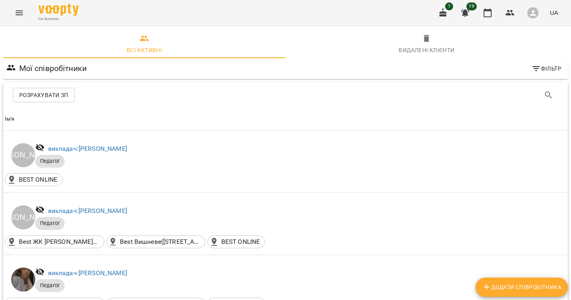
click at [46, 94] on span "Розрахувати ЗП" at bounding box center [43, 95] width 49 height 10
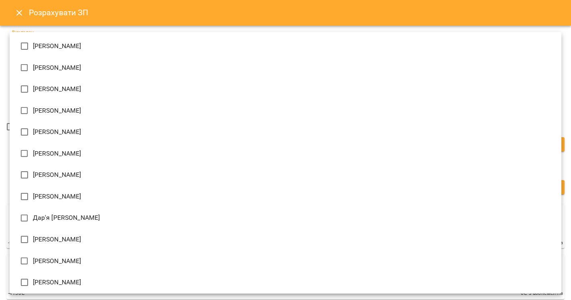
click at [36, 66] on span "[PERSON_NAME]" at bounding box center [57, 68] width 49 height 10
type input "**********"
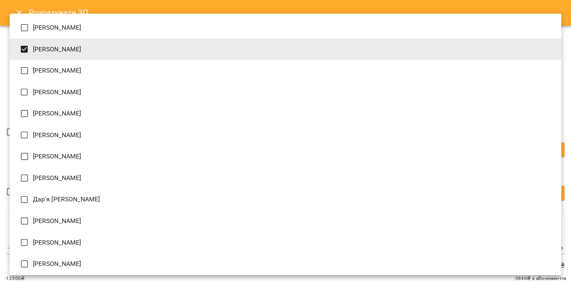
click at [45, 285] on div at bounding box center [285, 150] width 571 height 300
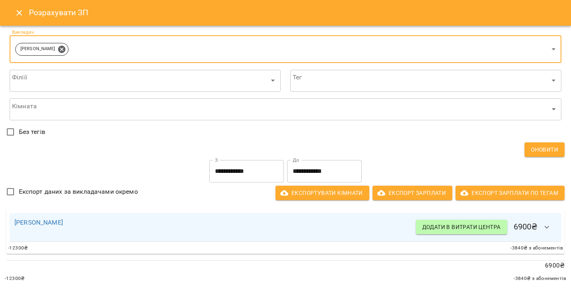
click at [545, 229] on icon "button" at bounding box center [547, 228] width 10 height 10
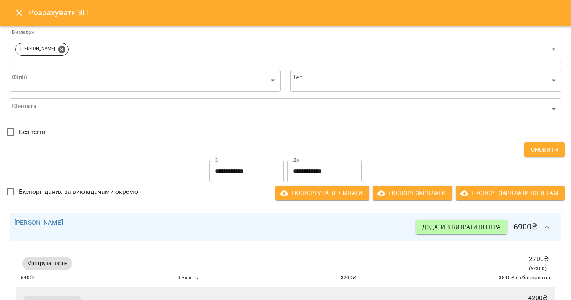
click at [22, 17] on icon "Close" at bounding box center [19, 13] width 10 height 10
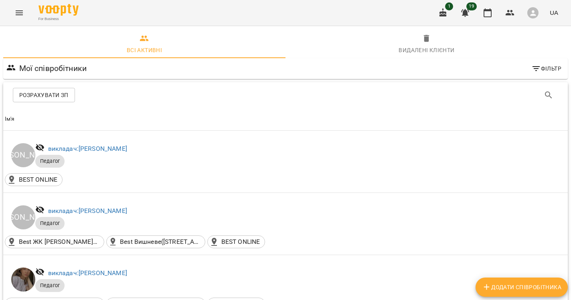
click at [14, 12] on button "Menu" at bounding box center [19, 12] width 19 height 19
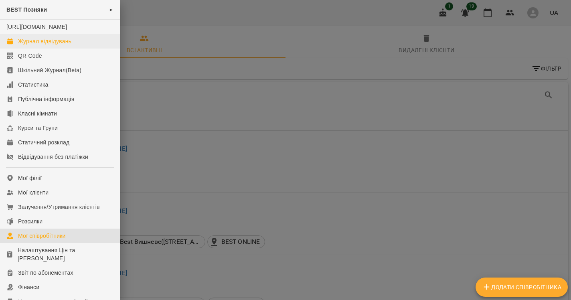
click at [22, 45] on div "Журнал відвідувань" at bounding box center [44, 41] width 53 height 8
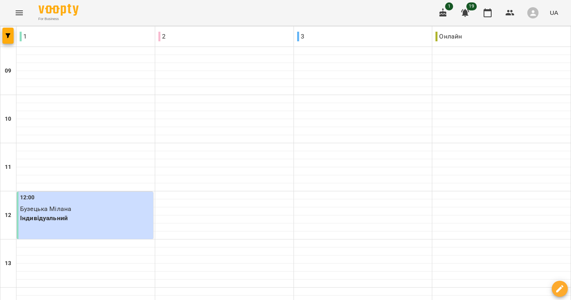
click at [20, 14] on icon "Menu" at bounding box center [19, 13] width 10 height 10
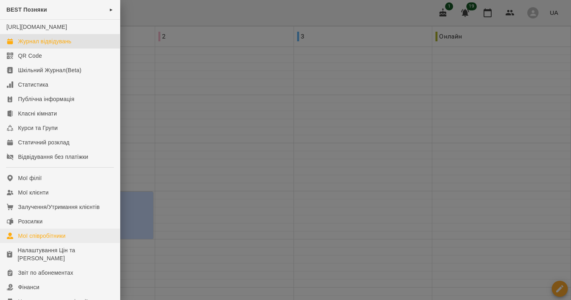
click at [43, 240] on div "Мої співробітники" at bounding box center [42, 236] width 48 height 8
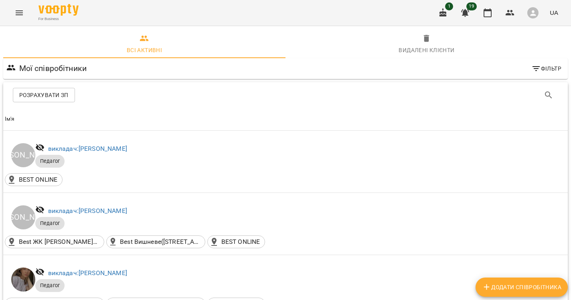
click at [37, 94] on span "Розрахувати ЗП" at bounding box center [43, 95] width 49 height 10
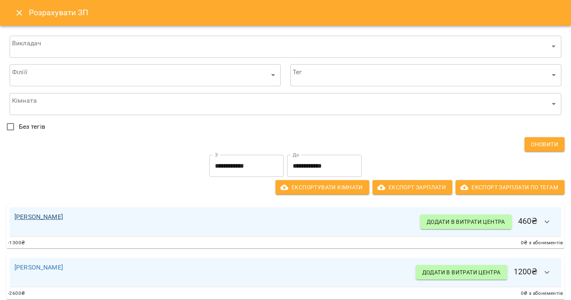
click at [37, 220] on link "[PERSON_NAME]" at bounding box center [38, 217] width 49 height 8
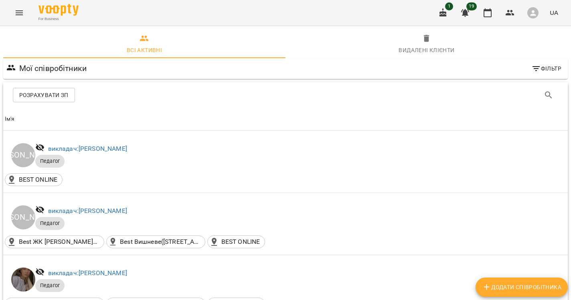
click at [56, 92] on span "Розрахувати ЗП" at bounding box center [43, 95] width 49 height 10
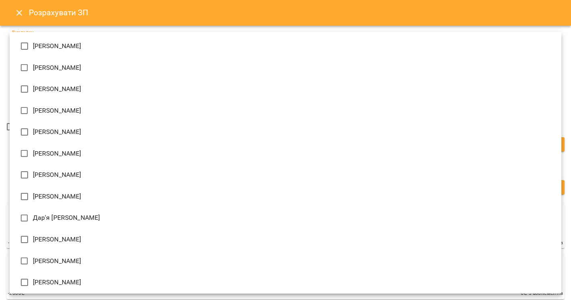
click at [38, 47] on span "[PERSON_NAME]" at bounding box center [57, 46] width 49 height 10
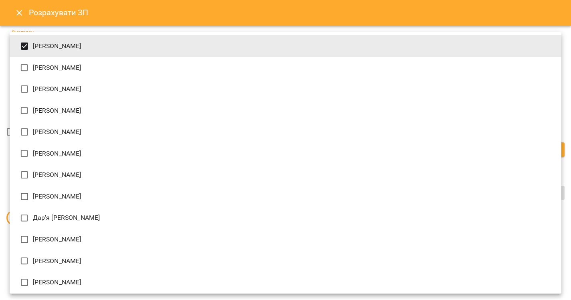
type input "**********"
click at [6, 120] on div at bounding box center [285, 150] width 571 height 300
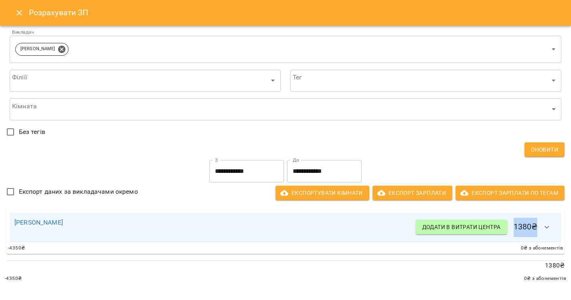
drag, startPoint x: 514, startPoint y: 224, endPoint x: 535, endPoint y: 225, distance: 20.9
click at [535, 225] on h6 "Додати в витрати центра 1380 ₴" at bounding box center [486, 227] width 141 height 19
click at [555, 215] on div "Аліна Довгаль Додати в витрати центра 1380 ₴" at bounding box center [286, 227] width 552 height 29
click at [425, 232] on span "Додати в витрати центра" at bounding box center [461, 227] width 79 height 10
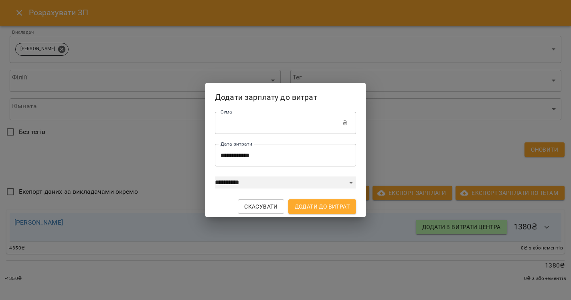
click at [239, 184] on select "**********" at bounding box center [285, 182] width 141 height 13
click at [264, 213] on button "Скасувати" at bounding box center [261, 206] width 47 height 14
type input "*"
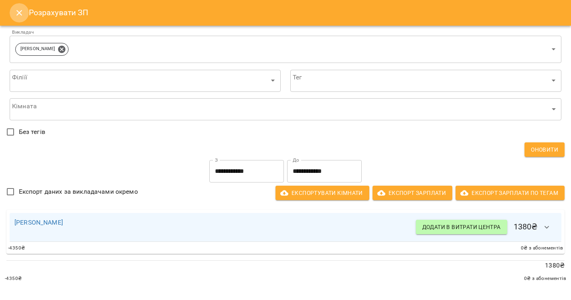
click at [14, 14] on icon "Close" at bounding box center [19, 13] width 10 height 10
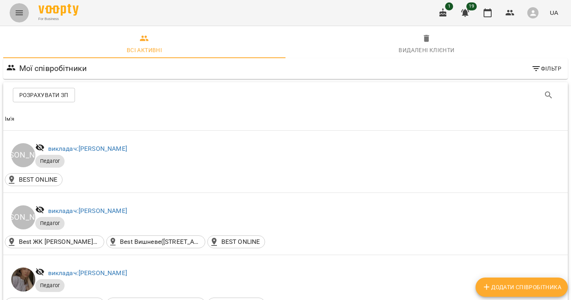
click at [14, 14] on icon "Menu" at bounding box center [19, 13] width 10 height 10
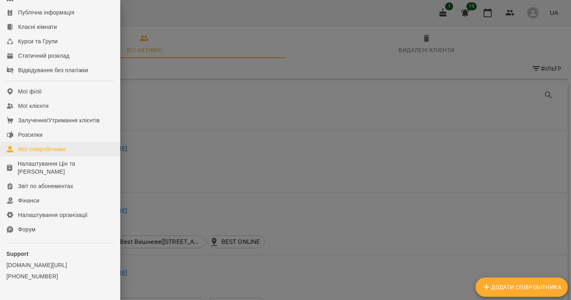
scroll to position [87, 0]
click at [55, 207] on link "Фінанси" at bounding box center [60, 200] width 120 height 14
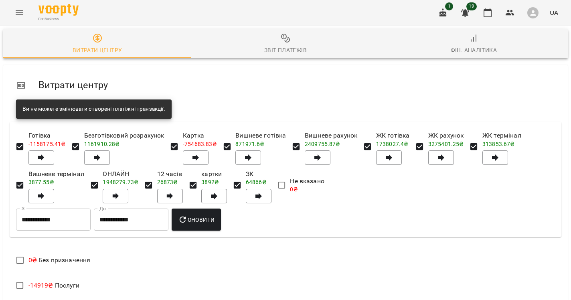
scroll to position [108, 0]
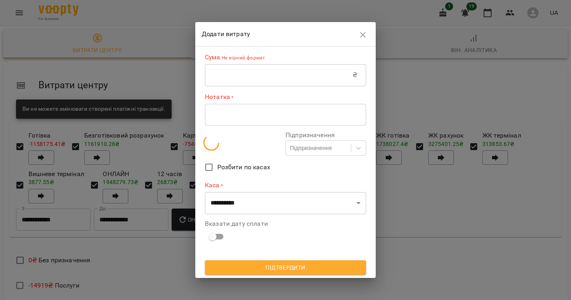
click at [228, 72] on input "text" at bounding box center [279, 75] width 148 height 22
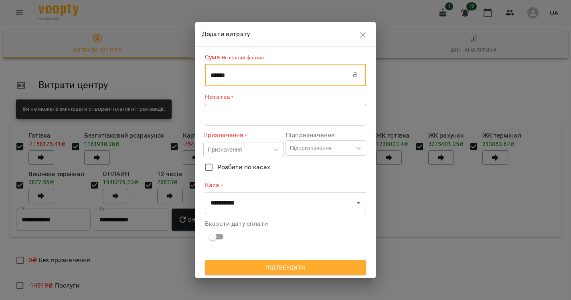
type input "******"
click at [241, 117] on textarea at bounding box center [286, 114] width 150 height 7
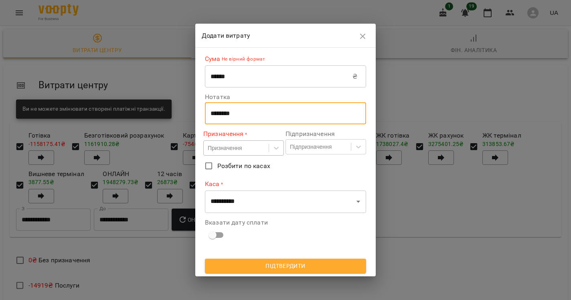
type textarea "*******"
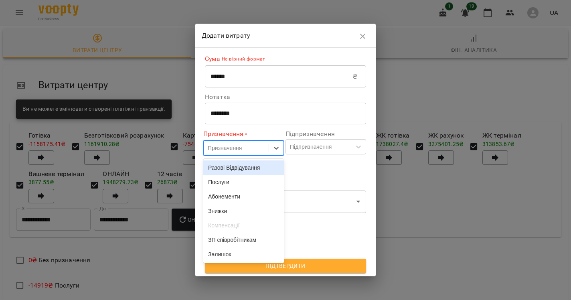
click at [241, 143] on div "Призначення" at bounding box center [236, 148] width 65 height 13
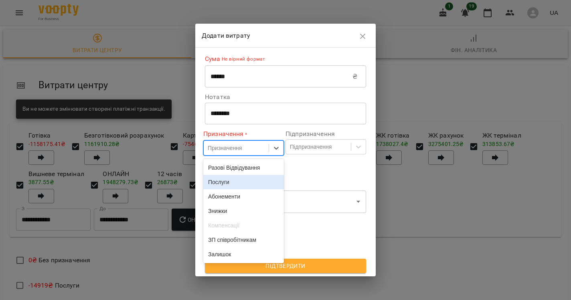
click at [227, 189] on div "Послуги" at bounding box center [243, 182] width 81 height 14
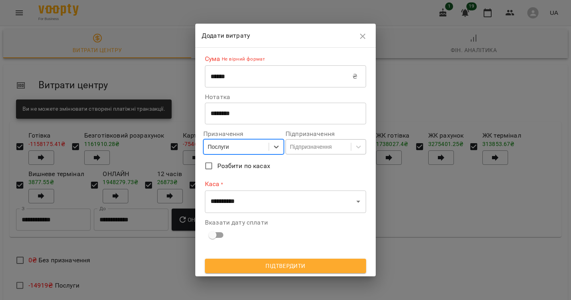
click at [299, 145] on div "Підпризначення" at bounding box center [311, 147] width 42 height 8
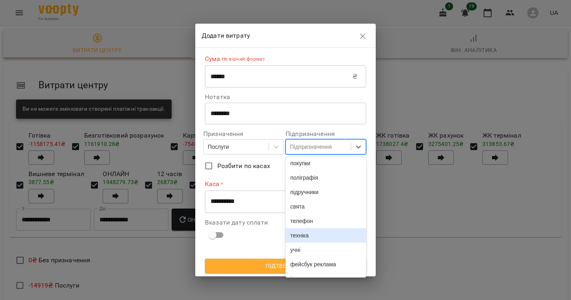
scroll to position [249, 0]
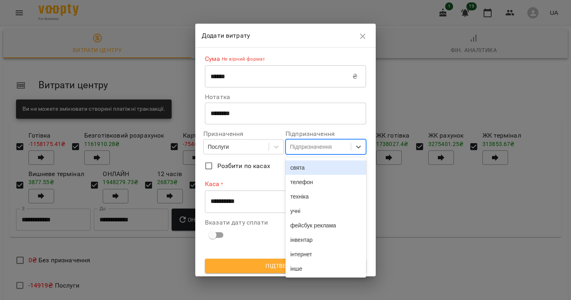
click at [263, 172] on label "Розбити по касах" at bounding box center [279, 166] width 159 height 17
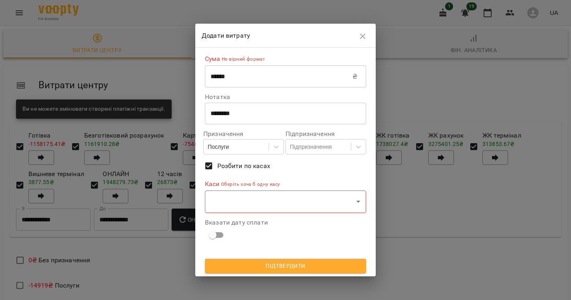
click at [253, 166] on span "Розбити по касах" at bounding box center [243, 166] width 53 height 10
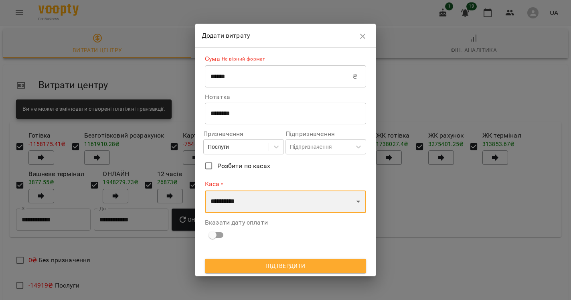
select select "****"
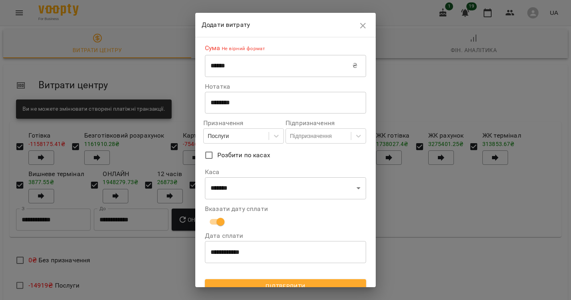
scroll to position [0, 0]
click at [363, 26] on icon "button" at bounding box center [363, 26] width 6 height 6
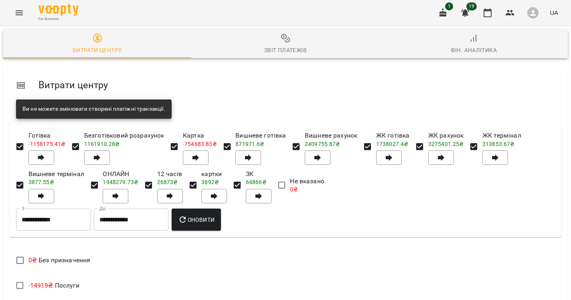
click at [17, 14] on icon "Menu" at bounding box center [19, 13] width 10 height 10
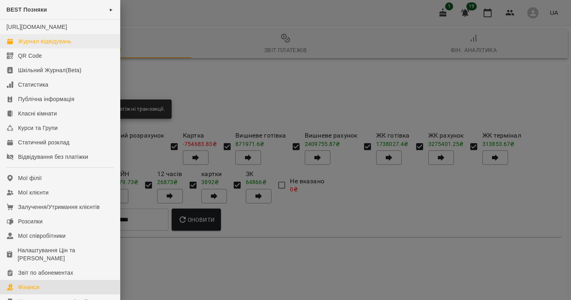
click at [41, 45] on div "Журнал відвідувань" at bounding box center [44, 41] width 53 height 8
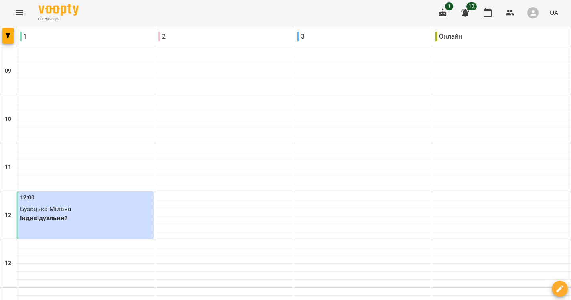
click at [16, 16] on icon "Menu" at bounding box center [19, 13] width 10 height 10
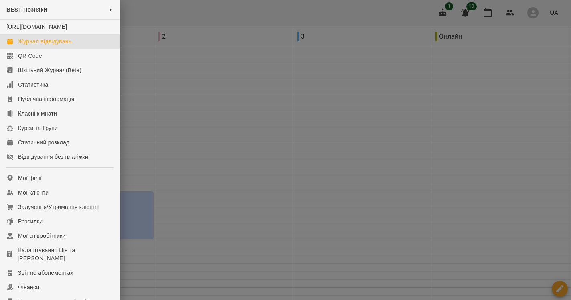
click at [236, 157] on div at bounding box center [285, 150] width 571 height 300
